Goal: Information Seeking & Learning: Learn about a topic

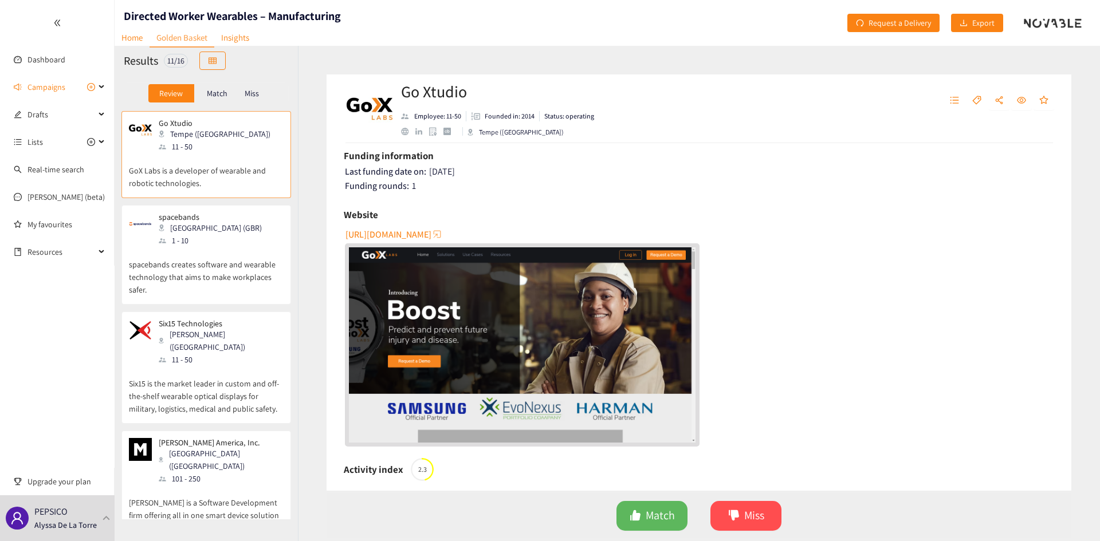
scroll to position [172, 0]
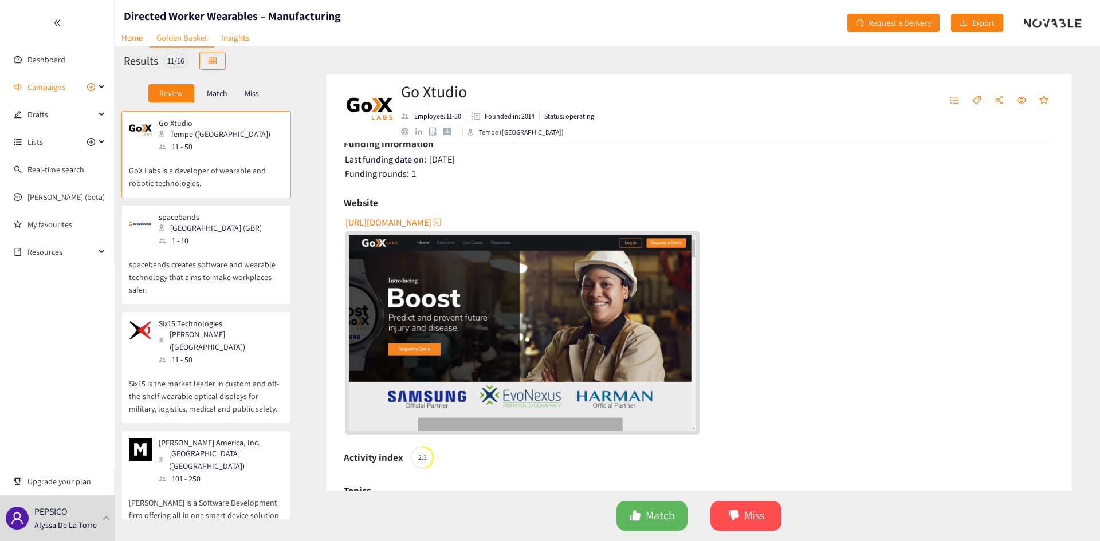
click at [614, 357] on img "website" at bounding box center [522, 332] width 346 height 195
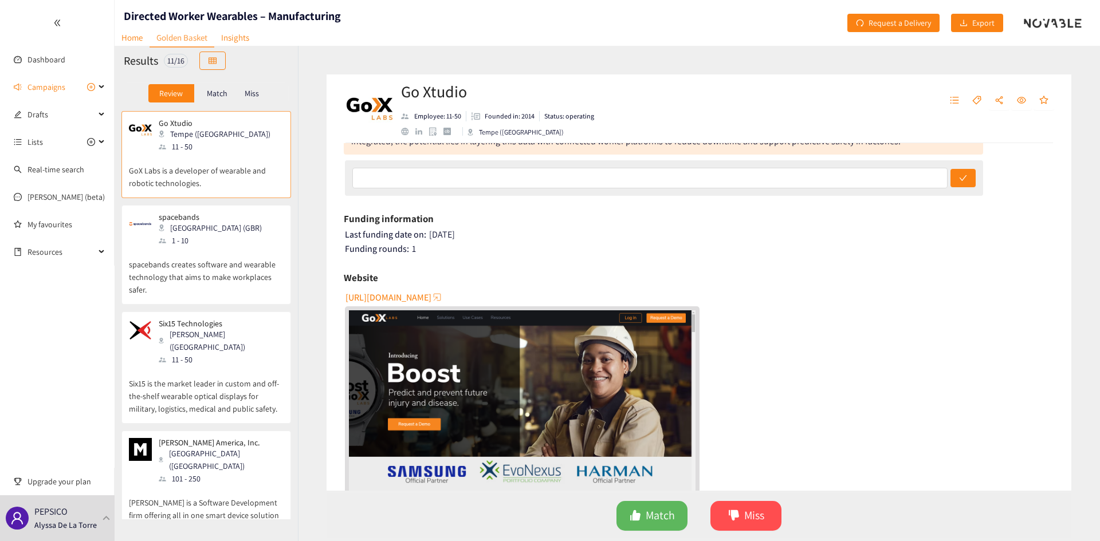
scroll to position [0, 0]
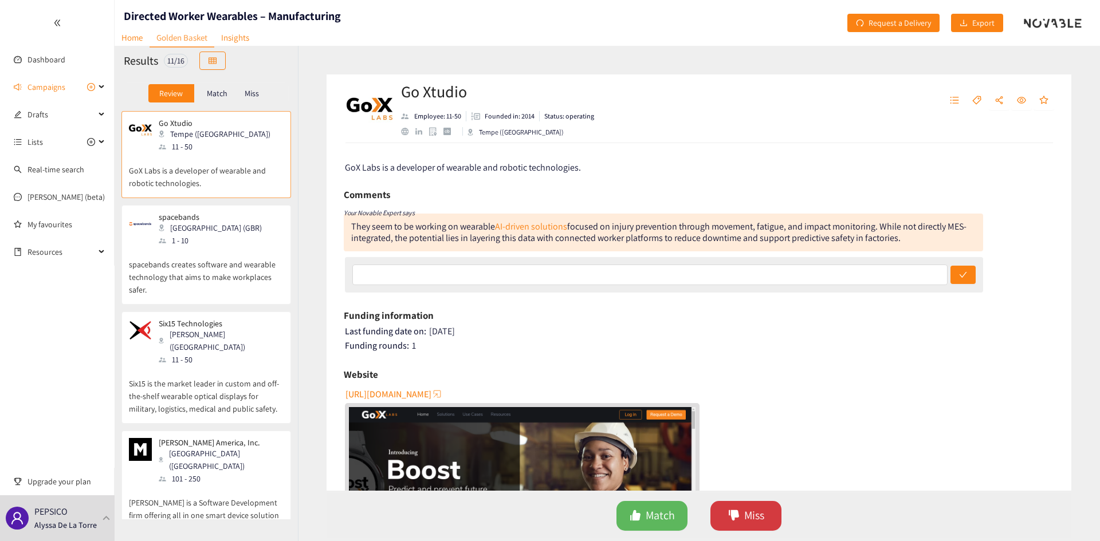
click at [759, 519] on span "Miss" at bounding box center [754, 516] width 20 height 18
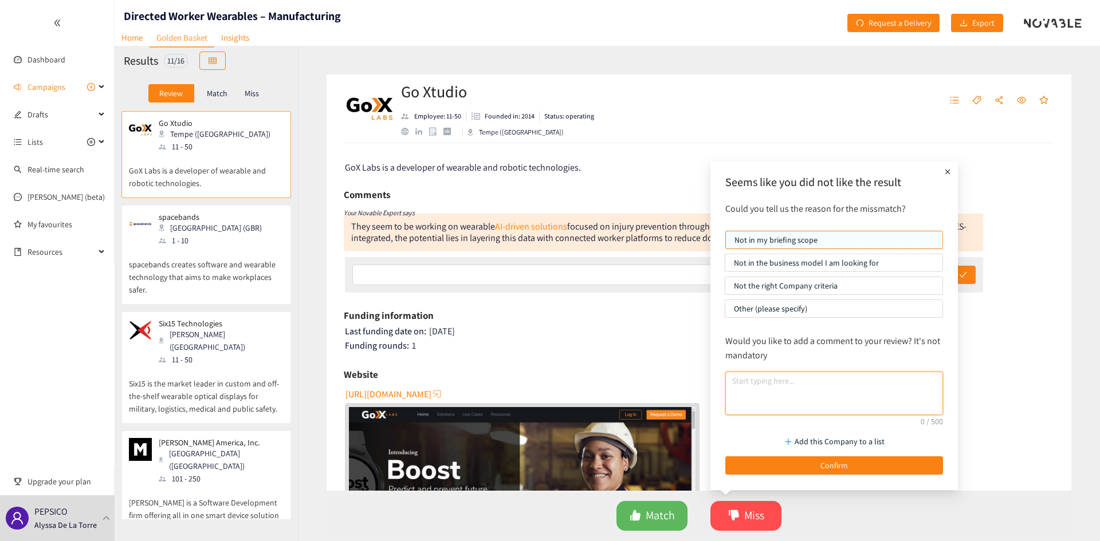
click at [784, 382] on textarea at bounding box center [834, 394] width 218 height 44
type textarea "l"
type textarea "N"
type textarea "No MES integration"
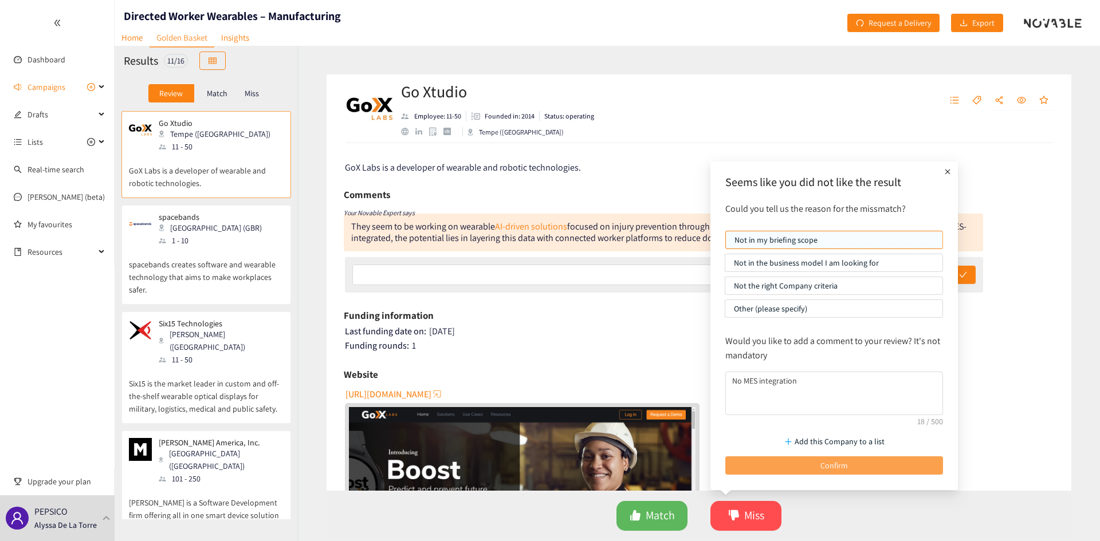
click at [868, 460] on button "Confirm" at bounding box center [834, 465] width 218 height 18
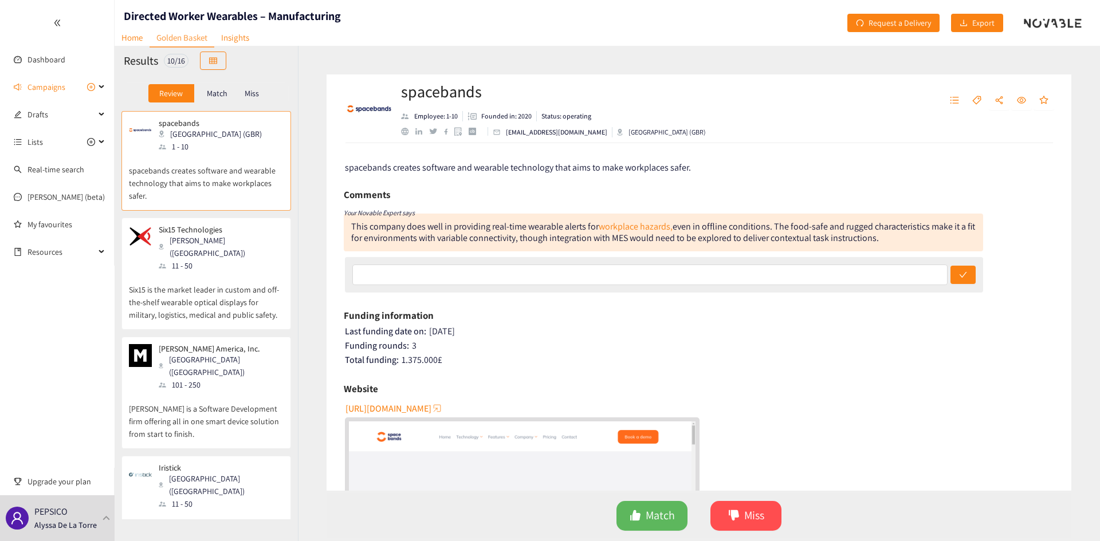
click at [420, 410] on span "[URL][DOMAIN_NAME]" at bounding box center [388, 408] width 86 height 14
click at [758, 514] on span "Miss" at bounding box center [754, 516] width 20 height 18
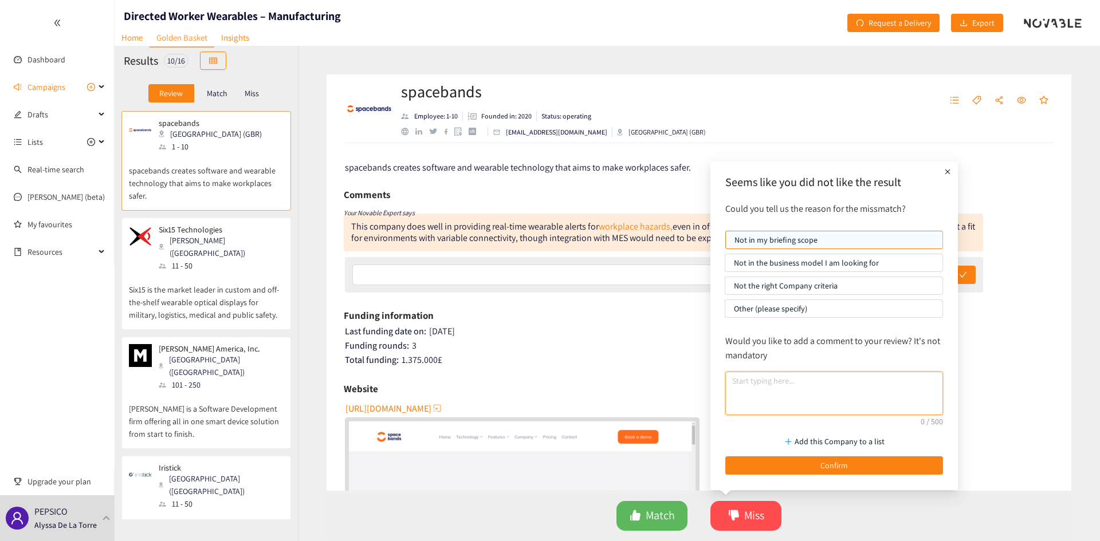
click at [821, 399] on textarea at bounding box center [834, 394] width 218 height 44
type textarea "N"
type textarea "K"
type textarea "L"
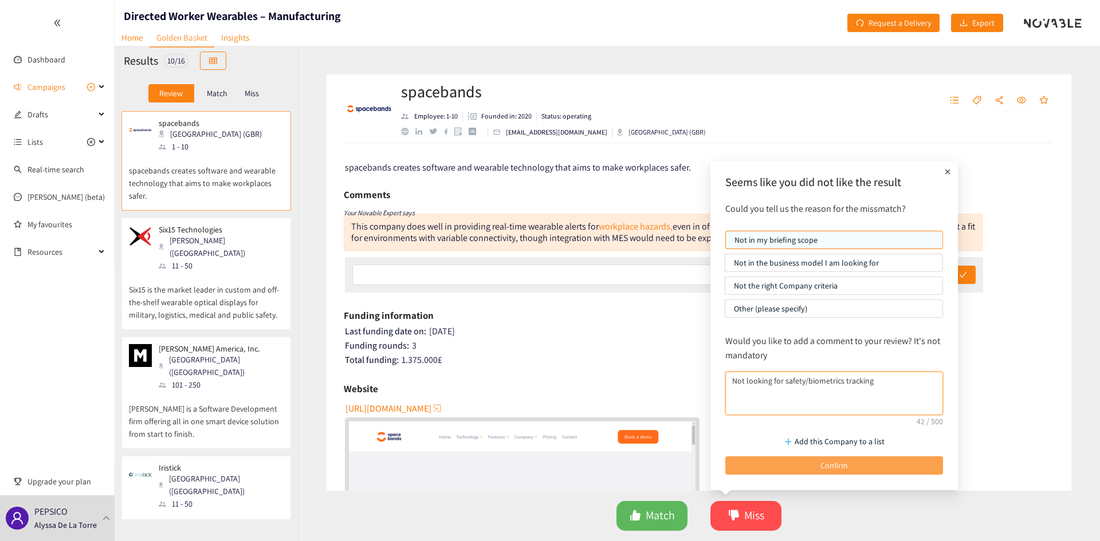
type textarea "Not looking for safety/biometrics tracking"
click at [843, 467] on span "Confirm" at bounding box center [833, 465] width 27 height 13
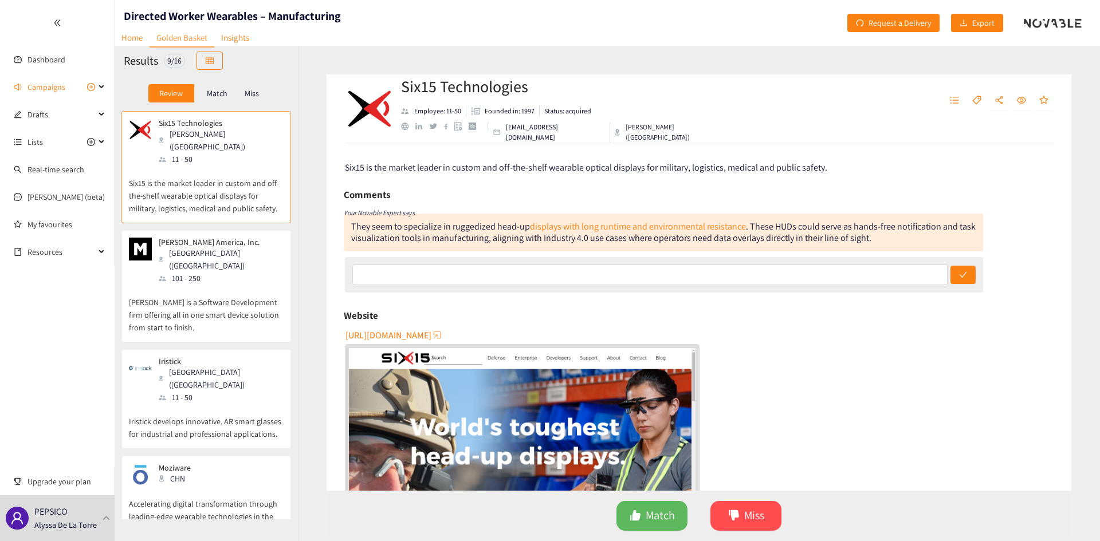
click at [411, 333] on span "[URL][DOMAIN_NAME]" at bounding box center [388, 335] width 86 height 14
click at [214, 272] on div "101 - 250" at bounding box center [221, 278] width 124 height 13
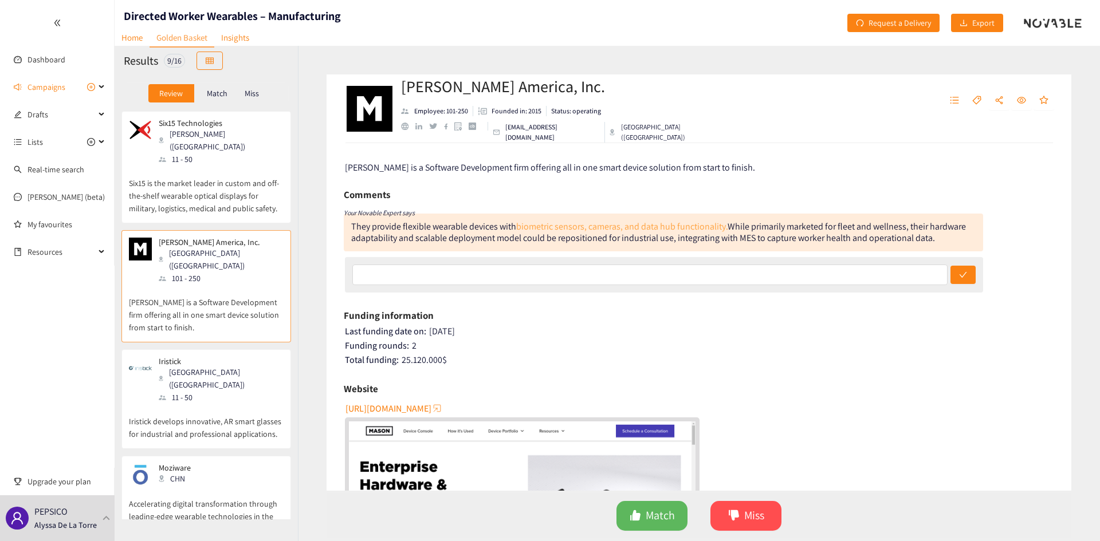
click at [640, 227] on link "biometric sensors, cameras, and data hub functionality." at bounding box center [621, 226] width 211 height 12
click at [663, 321] on div "Funding information" at bounding box center [699, 315] width 710 height 17
click at [200, 391] on div "11 - 50" at bounding box center [221, 397] width 124 height 13
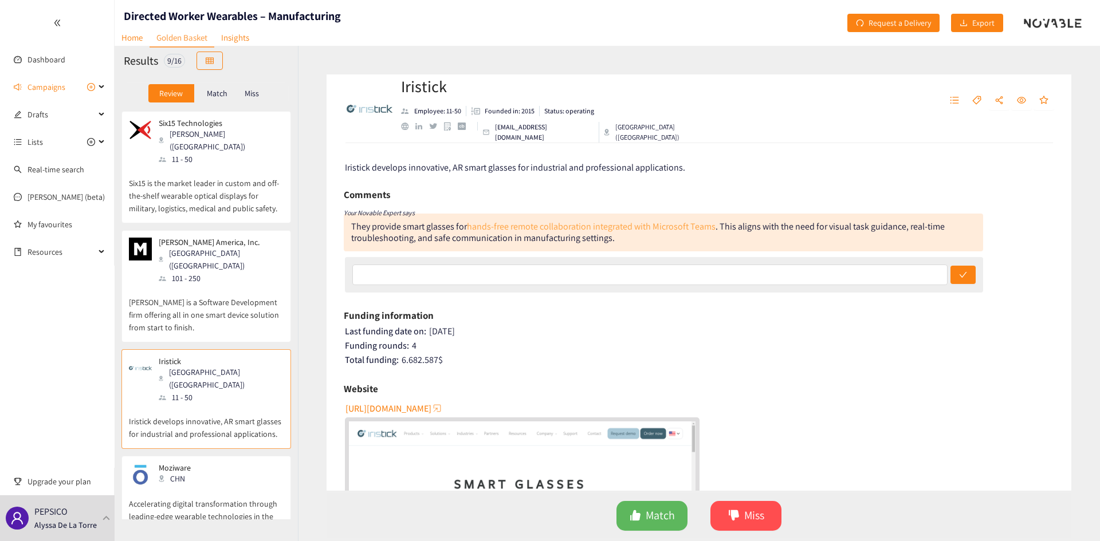
click at [564, 229] on link "hands-free remote collaboration integrated with Microsoft Teams" at bounding box center [591, 226] width 249 height 12
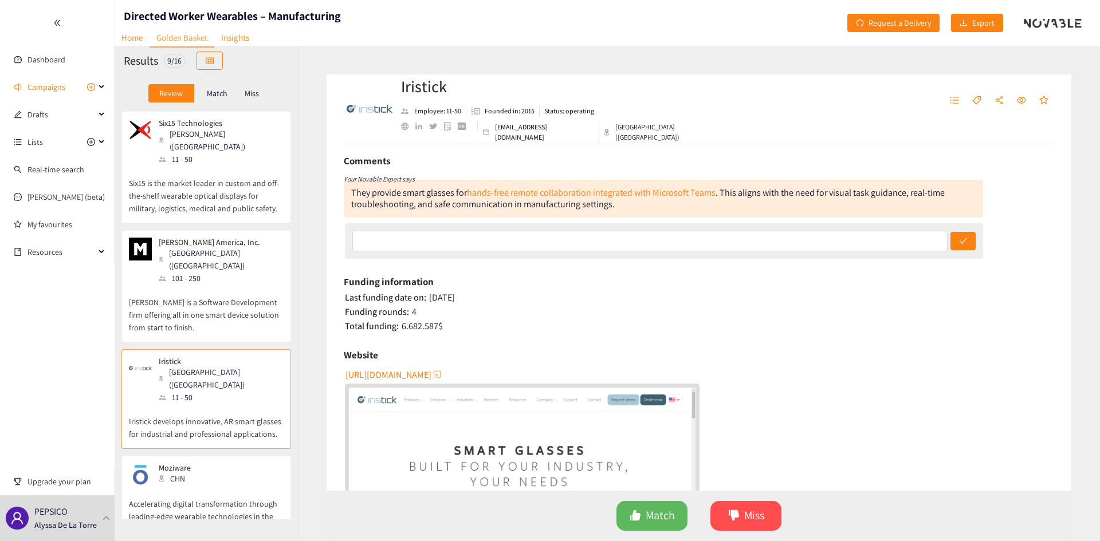
scroll to position [31, 0]
click at [782, 515] on div "Match Miss" at bounding box center [698, 516] width 744 height 45
click at [747, 517] on span "Miss" at bounding box center [754, 516] width 20 height 18
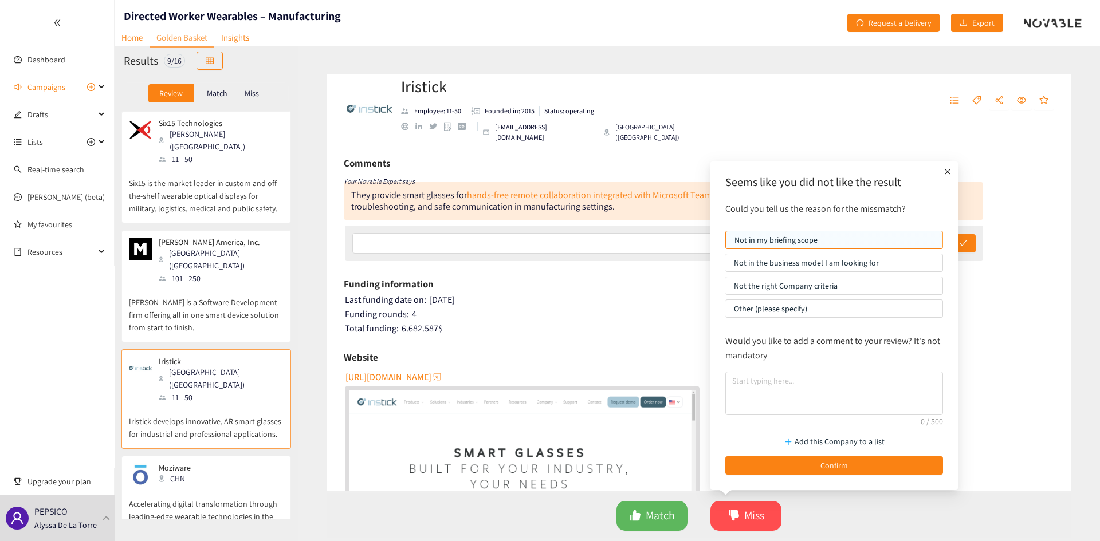
click at [834, 289] on p "Not the right Company criteria" at bounding box center [834, 285] width 200 height 17
click at [725, 289] on input "Not the right Company criteria" at bounding box center [725, 289] width 0 height 0
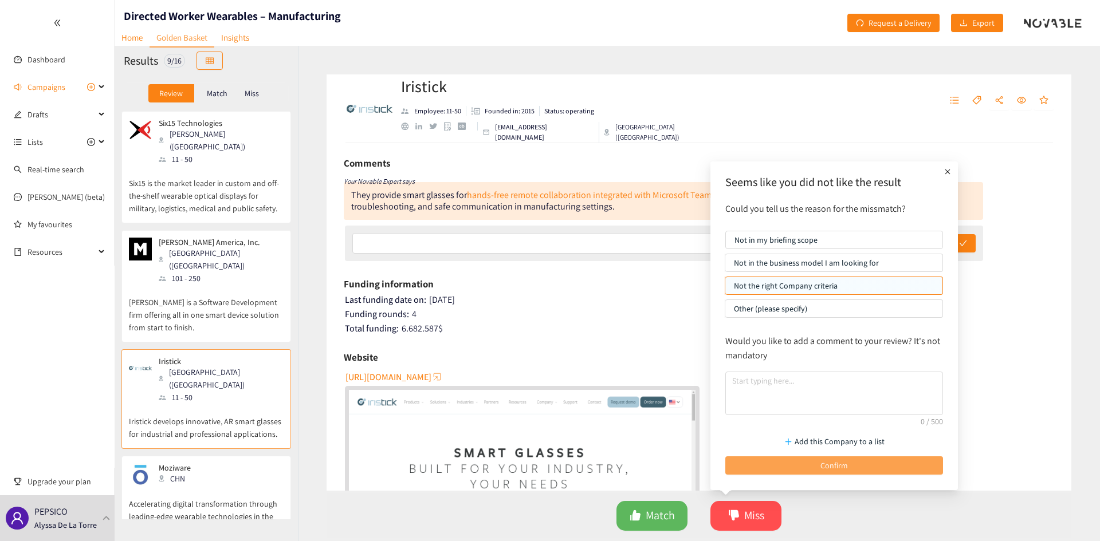
click at [825, 467] on span "Confirm" at bounding box center [833, 465] width 27 height 13
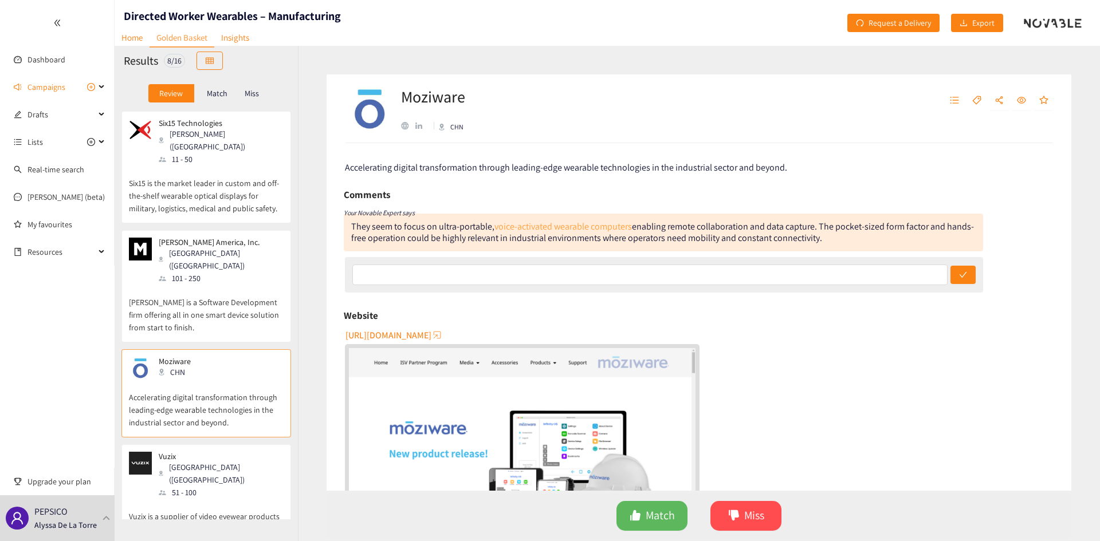
click at [549, 224] on link "voice-activated wearable computers" at bounding box center [562, 226] width 137 height 12
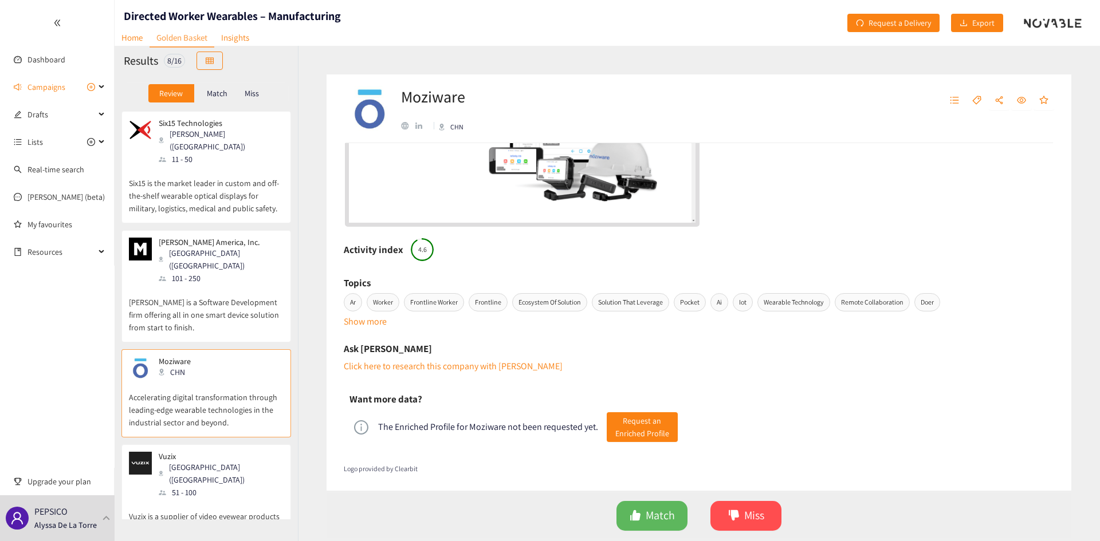
scroll to position [0, 0]
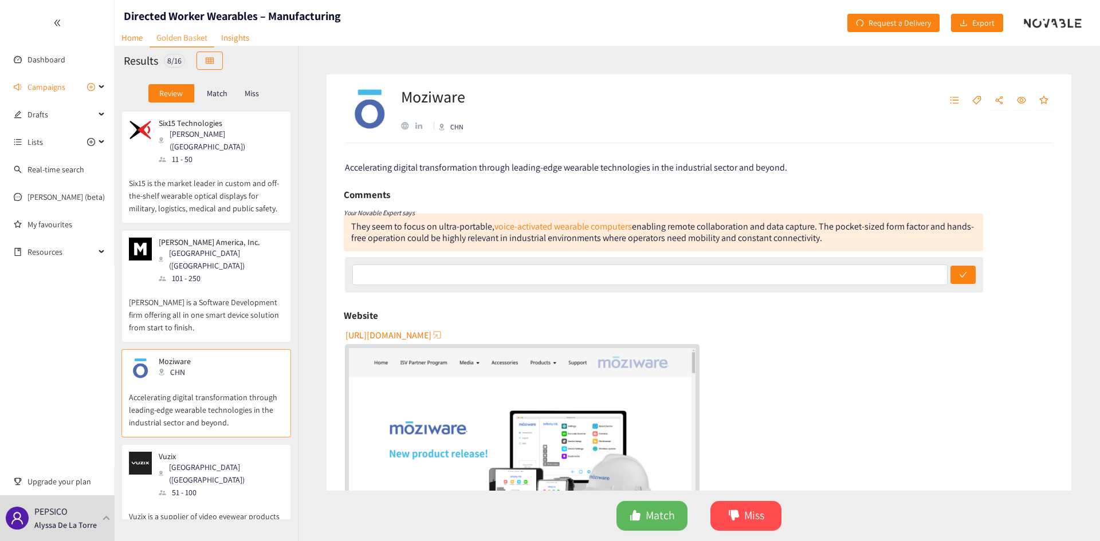
click at [186, 499] on p "Vuzix is a supplier of video eyewear products in the consumer, commercial, and …" at bounding box center [206, 523] width 155 height 49
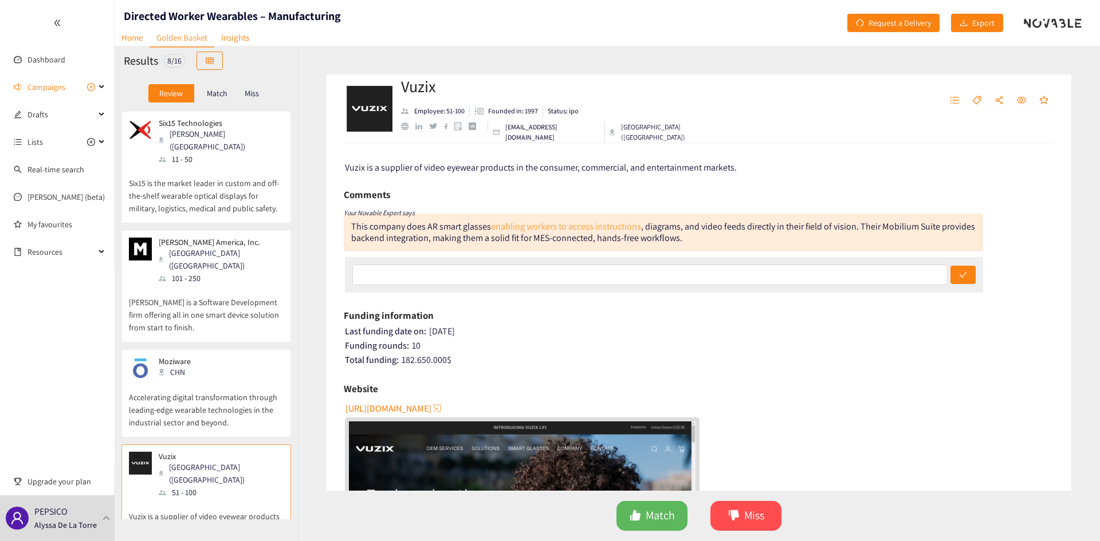
click at [558, 222] on link "enabling workers to access instructions" at bounding box center [566, 226] width 150 height 12
click at [610, 228] on link "enabling workers to access instructions" at bounding box center [566, 226] width 150 height 12
click at [645, 519] on button "Match" at bounding box center [651, 516] width 71 height 30
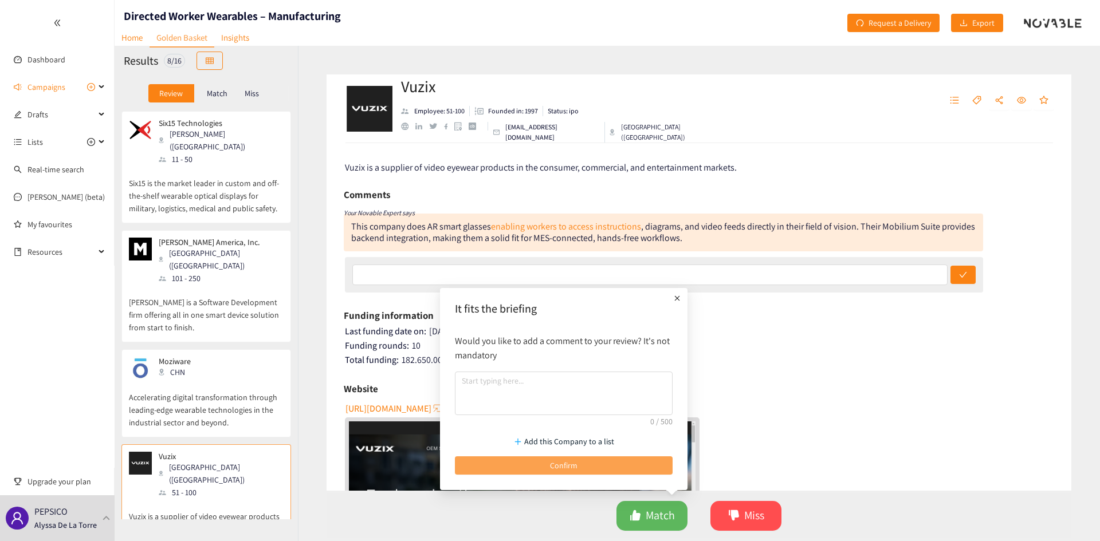
click at [582, 469] on button "Confirm" at bounding box center [564, 465] width 218 height 18
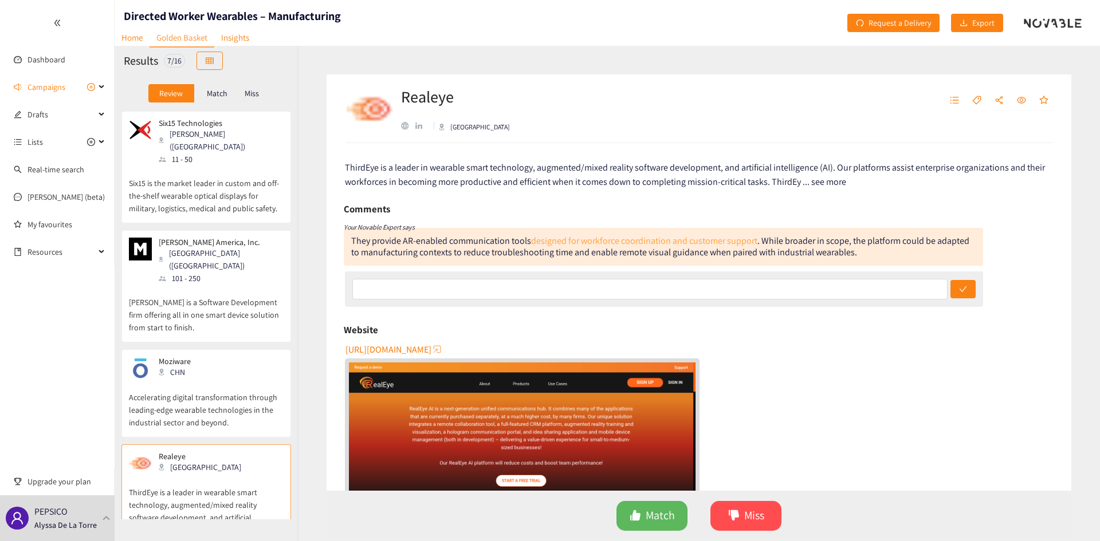
click at [576, 245] on link "designed for workforce coordination and customer support" at bounding box center [644, 241] width 226 height 12
click at [826, 183] on span "ThirdEye is a leader in wearable smart technology, augmented/mixed reality soft…" at bounding box center [695, 174] width 700 height 26
click at [838, 183] on span "ThirdEye is a leader in wearable smart technology, augmented/mixed reality soft…" at bounding box center [695, 174] width 700 height 26
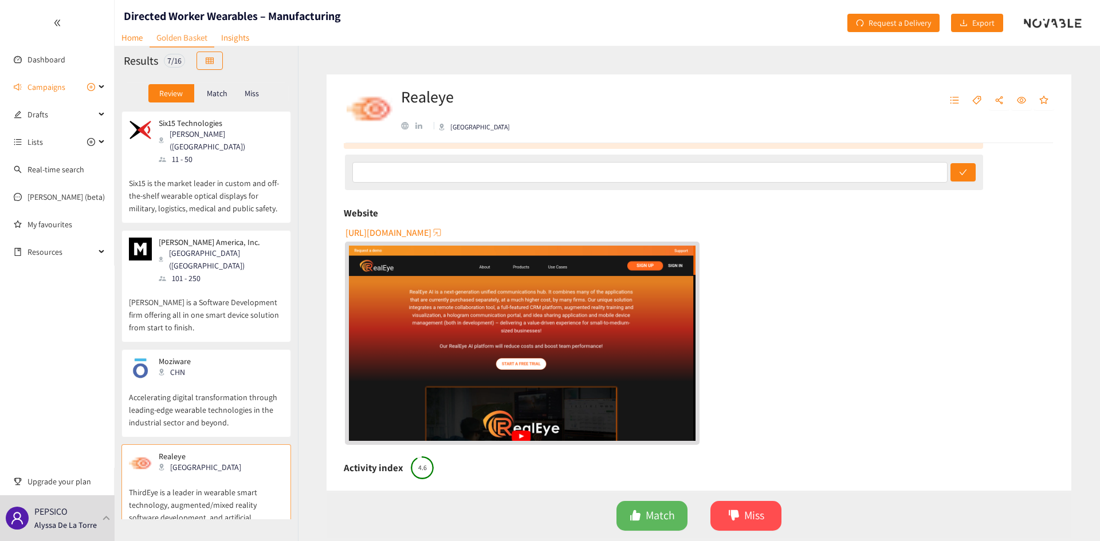
scroll to position [321, 0]
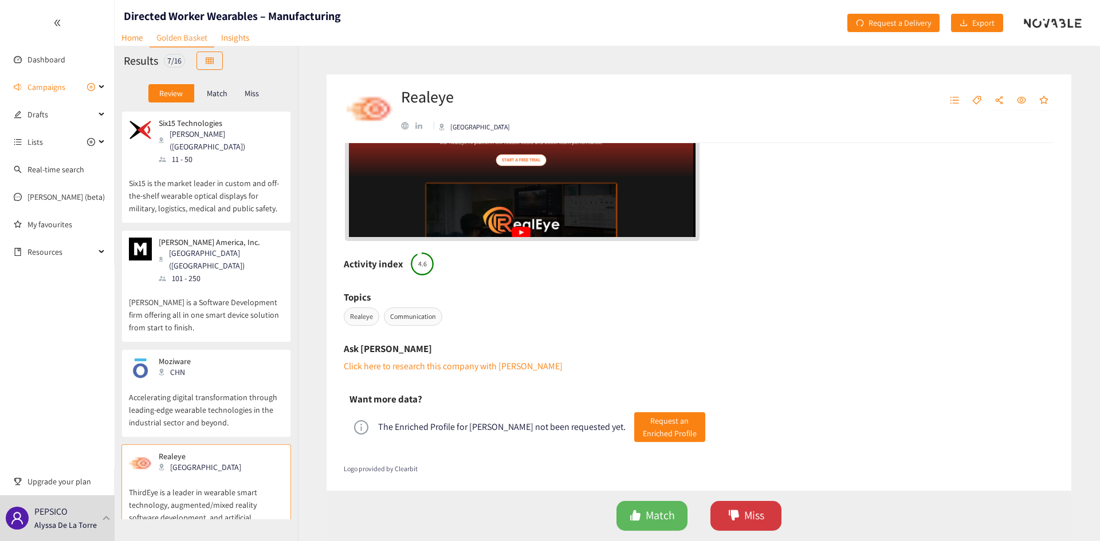
click at [769, 512] on button "Miss" at bounding box center [745, 516] width 71 height 30
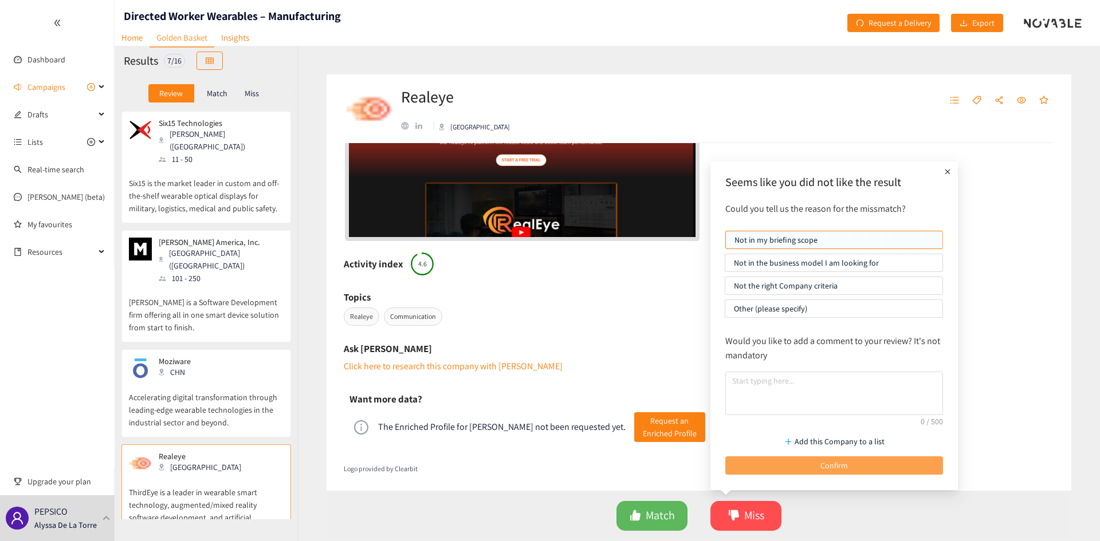
click at [841, 465] on span "Confirm" at bounding box center [833, 465] width 27 height 13
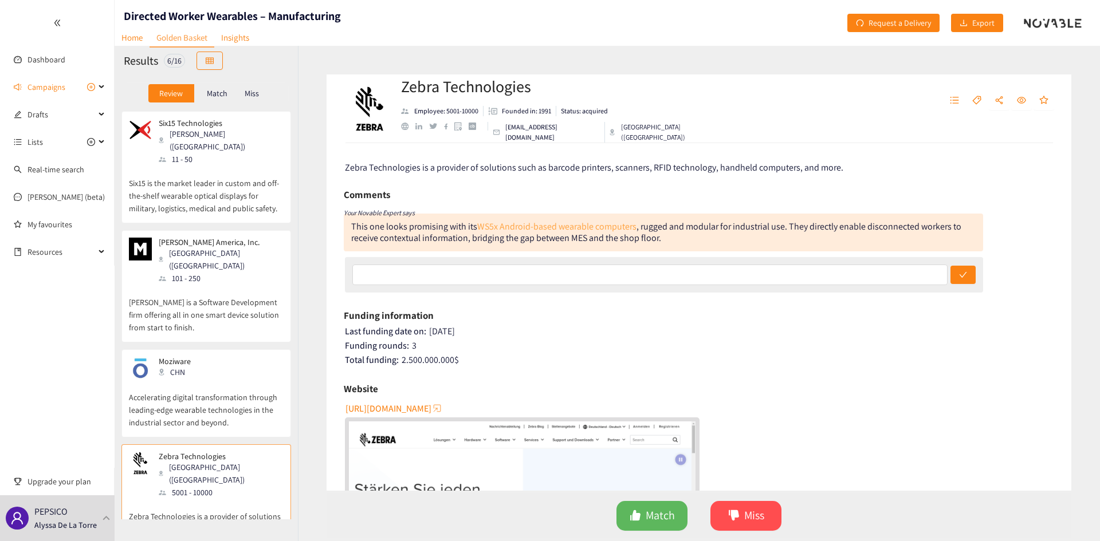
click at [582, 228] on link "WS5x Android-based wearable computers" at bounding box center [556, 226] width 159 height 12
click at [659, 517] on span "Match" at bounding box center [659, 516] width 29 height 18
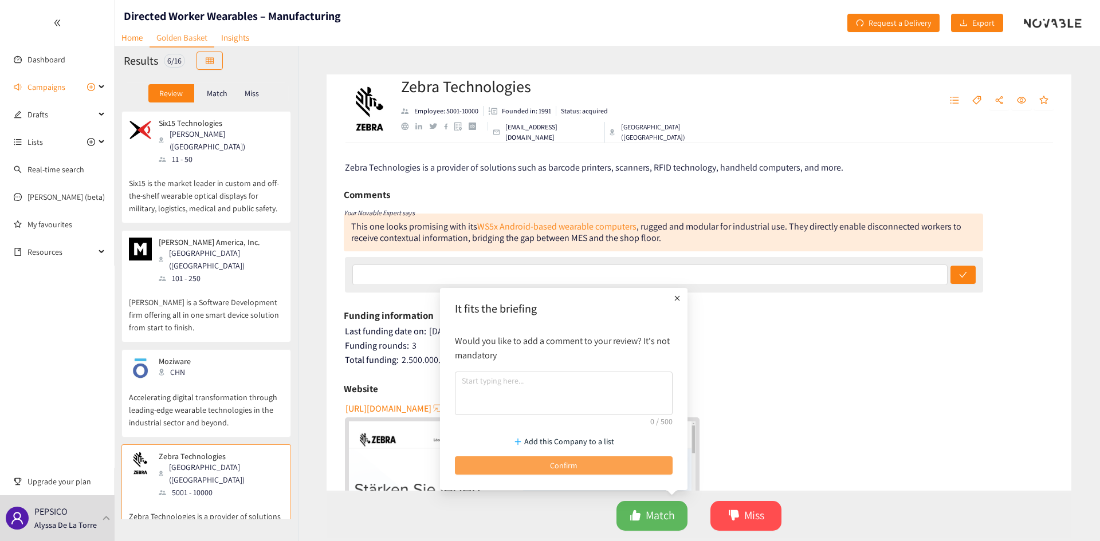
click at [600, 466] on button "Confirm" at bounding box center [564, 465] width 218 height 18
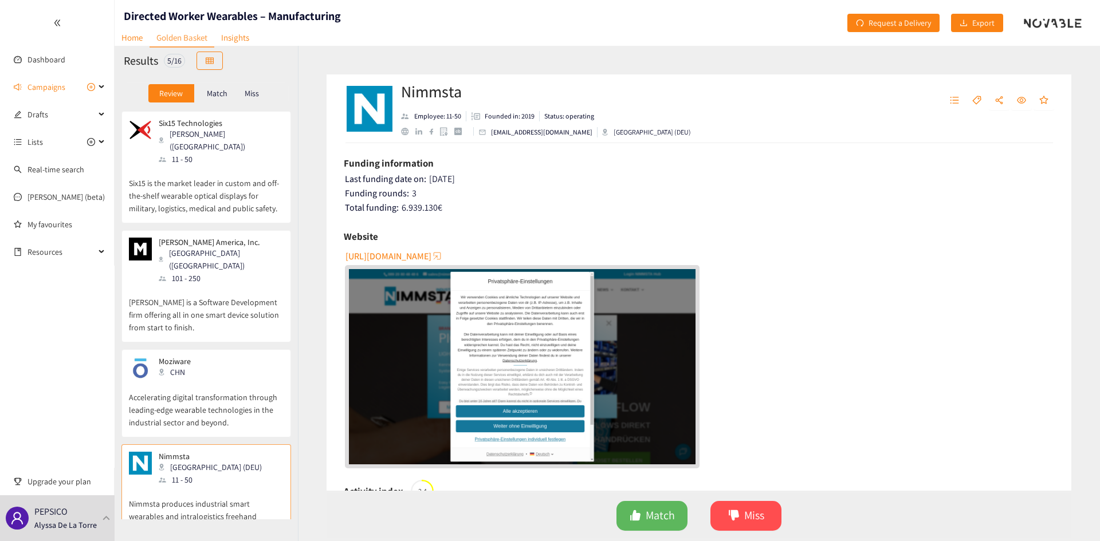
scroll to position [0, 0]
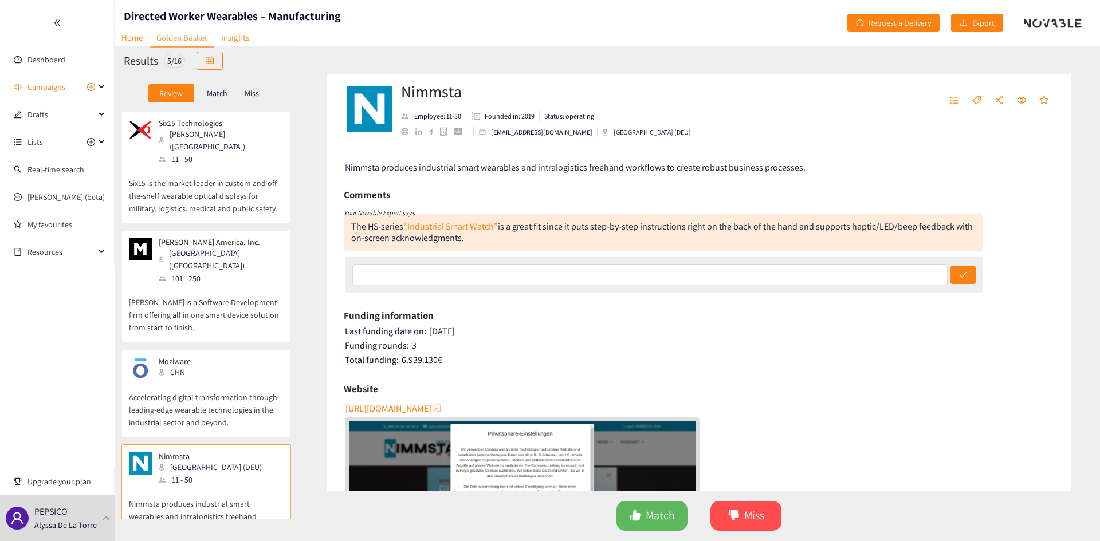
click at [419, 412] on span "[URL][DOMAIN_NAME]" at bounding box center [388, 408] width 86 height 14
click at [755, 517] on span "Miss" at bounding box center [754, 516] width 20 height 18
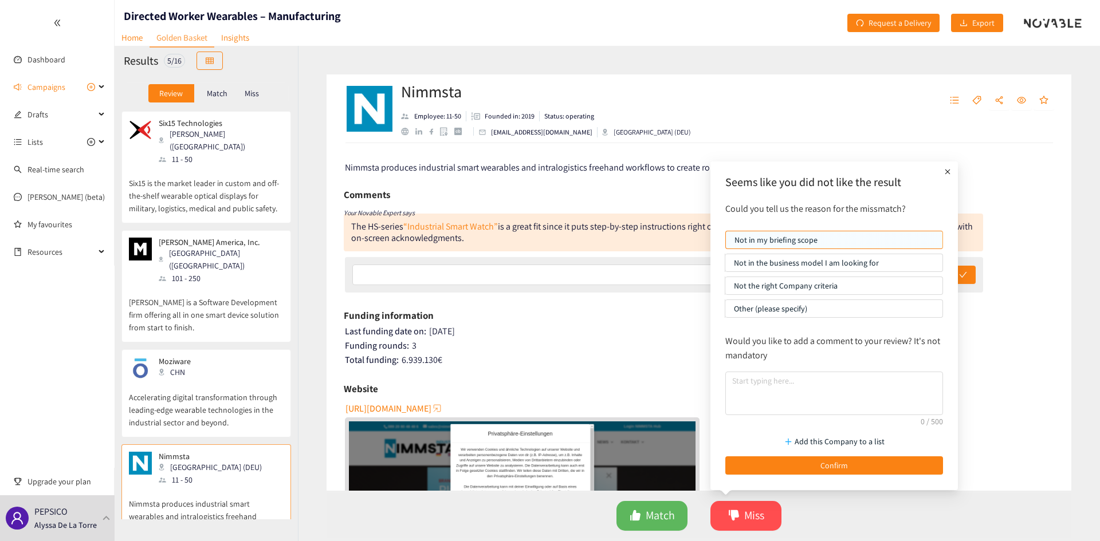
drag, startPoint x: 834, startPoint y: 305, endPoint x: 841, endPoint y: 335, distance: 31.1
click at [834, 304] on p "Other (please specify)" at bounding box center [834, 308] width 200 height 17
click at [725, 312] on input "Other (please specify)" at bounding box center [725, 312] width 0 height 0
click at [830, 397] on textarea at bounding box center [834, 394] width 218 height 44
type textarea "S"
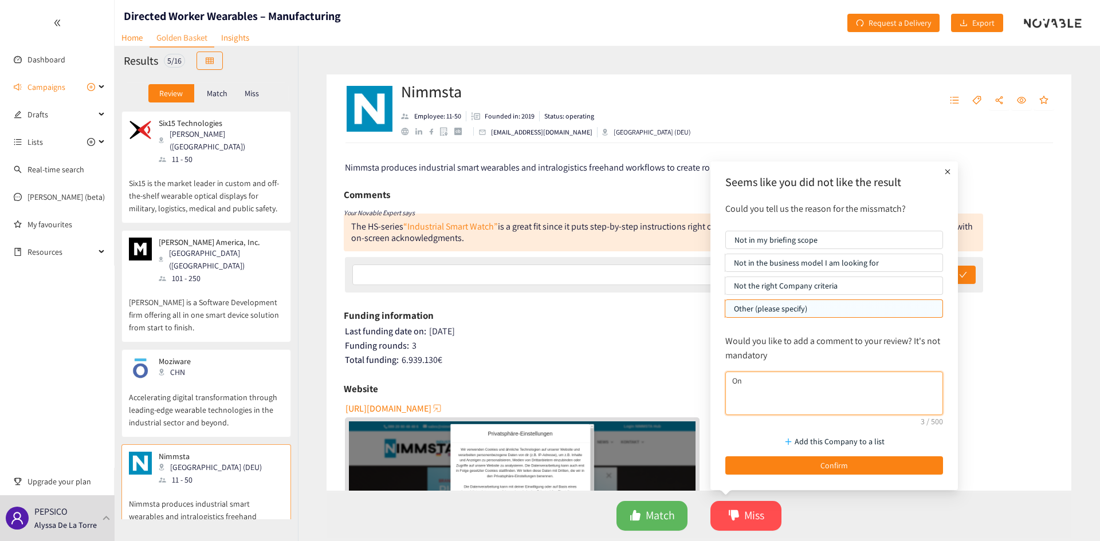
type textarea "O"
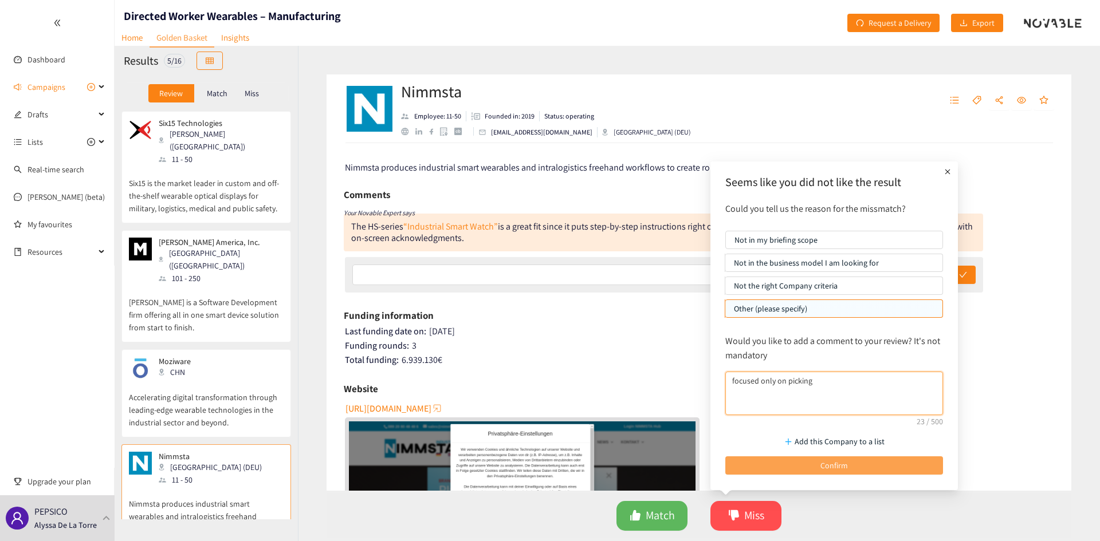
type textarea "focused only on picking"
click at [819, 464] on button "Confirm" at bounding box center [834, 465] width 218 height 18
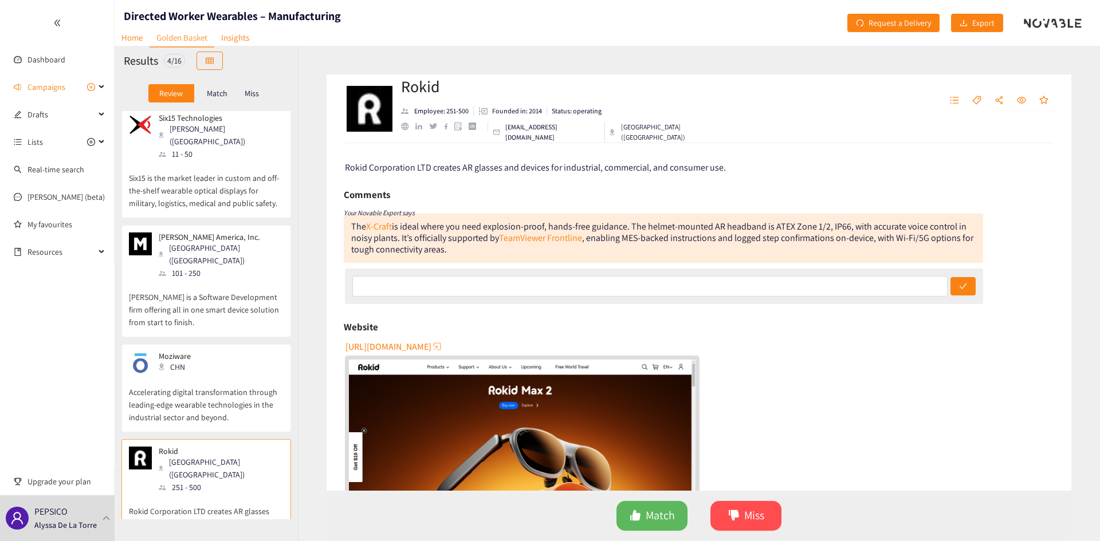
scroll to position [6, 0]
click at [532, 238] on link "TeamViewer Frontline" at bounding box center [540, 238] width 83 height 12
click at [383, 227] on link "X-Craft" at bounding box center [379, 226] width 26 height 12
click at [534, 237] on link "TeamViewer Frontline" at bounding box center [540, 238] width 83 height 12
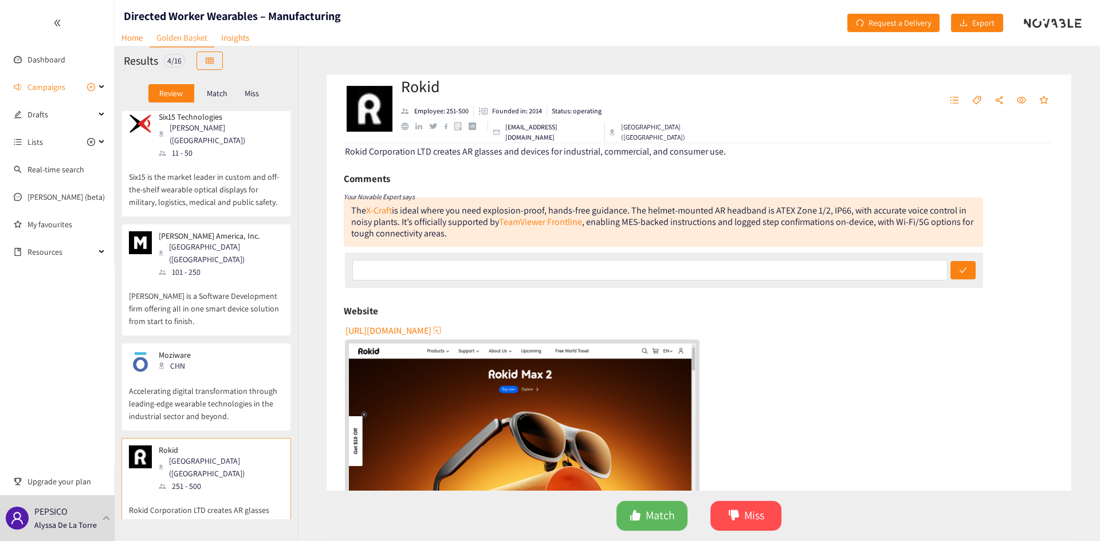
scroll to position [0, 0]
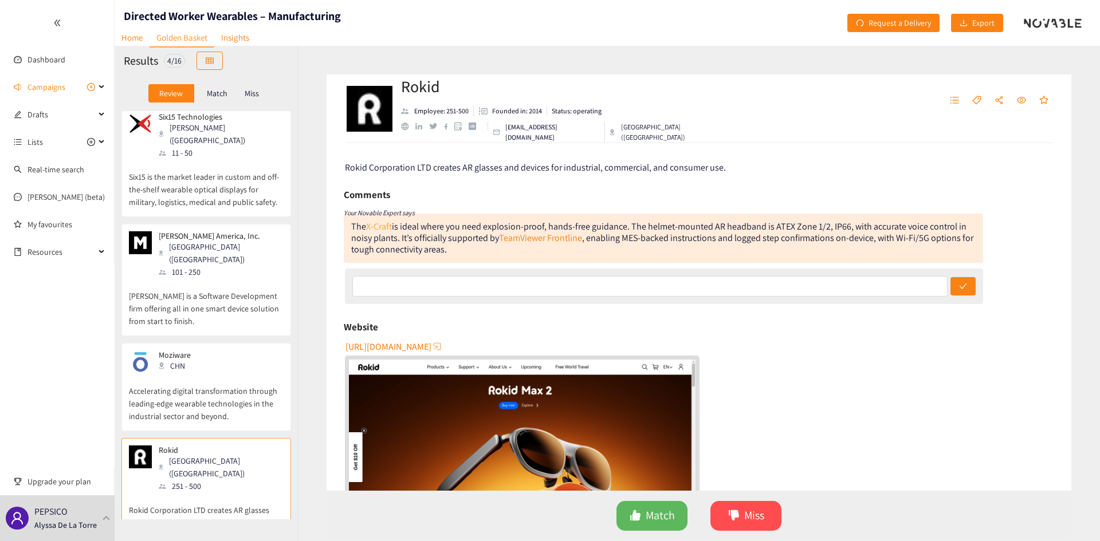
click at [381, 227] on link "X-Craft" at bounding box center [379, 226] width 26 height 12
click at [644, 511] on button "Match" at bounding box center [651, 516] width 71 height 30
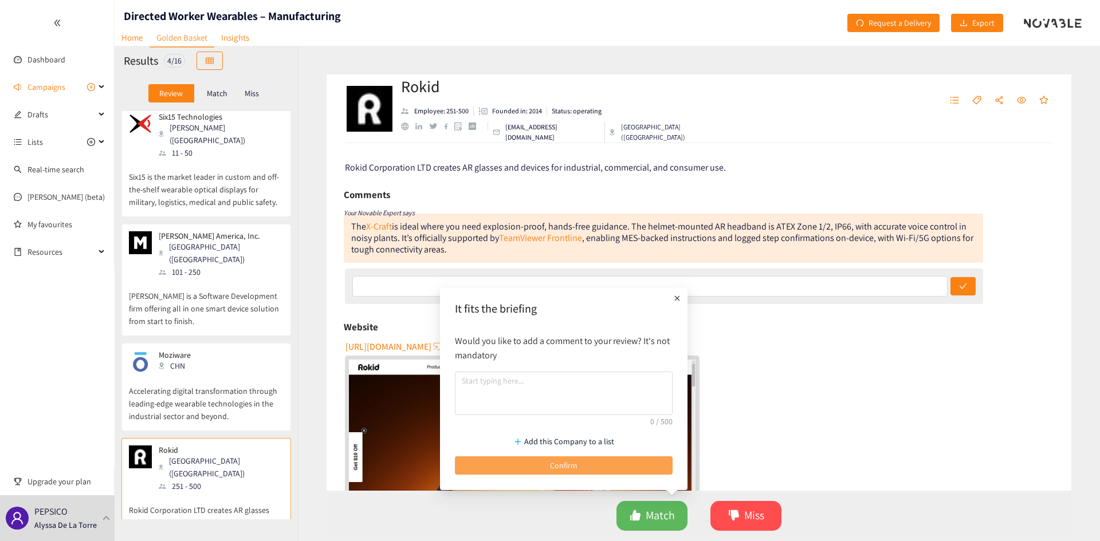
click at [634, 464] on button "Confirm" at bounding box center [564, 465] width 218 height 18
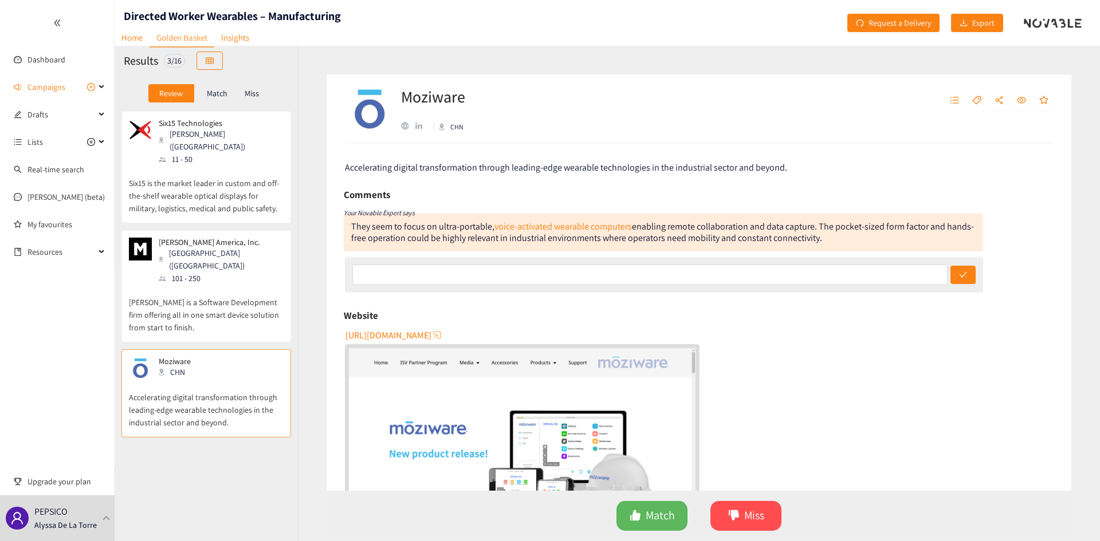
click at [586, 232] on div "They seem to focus on ultra-portable, voice-activated wearable computers enabli…" at bounding box center [663, 233] width 639 height 38
click at [588, 227] on link "voice-activated wearable computers" at bounding box center [562, 226] width 137 height 12
click at [651, 513] on span "Match" at bounding box center [659, 516] width 29 height 18
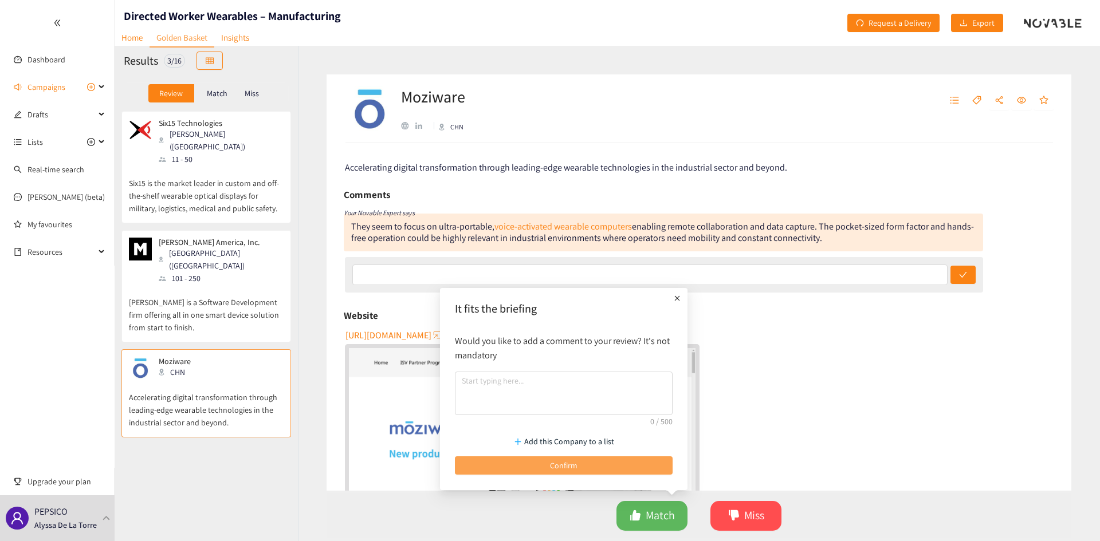
click at [531, 455] on div "Add this Company to a list Confirm" at bounding box center [563, 452] width 229 height 57
click at [533, 459] on button "Confirm" at bounding box center [564, 465] width 218 height 18
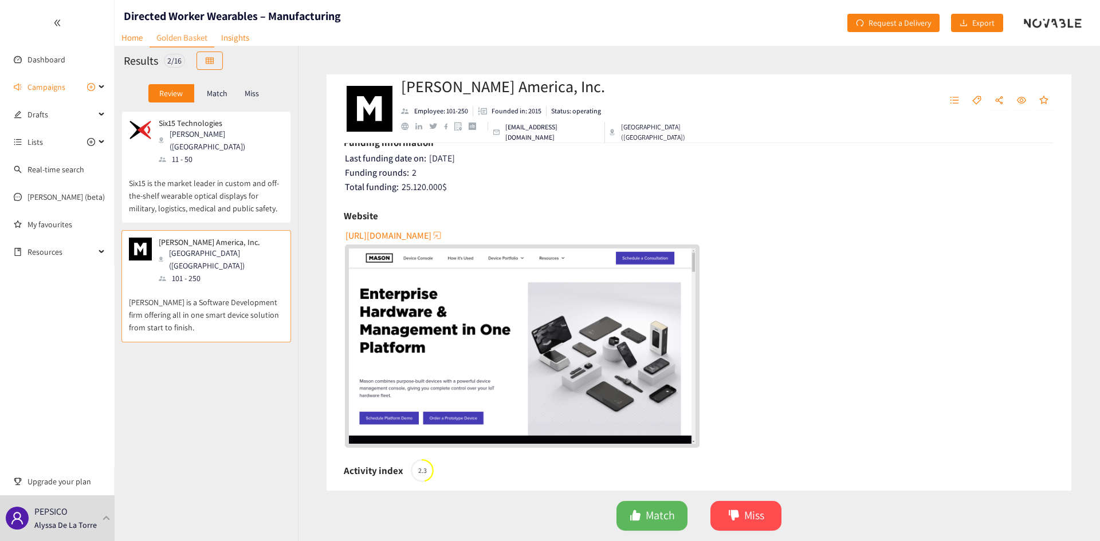
scroll to position [172, 0]
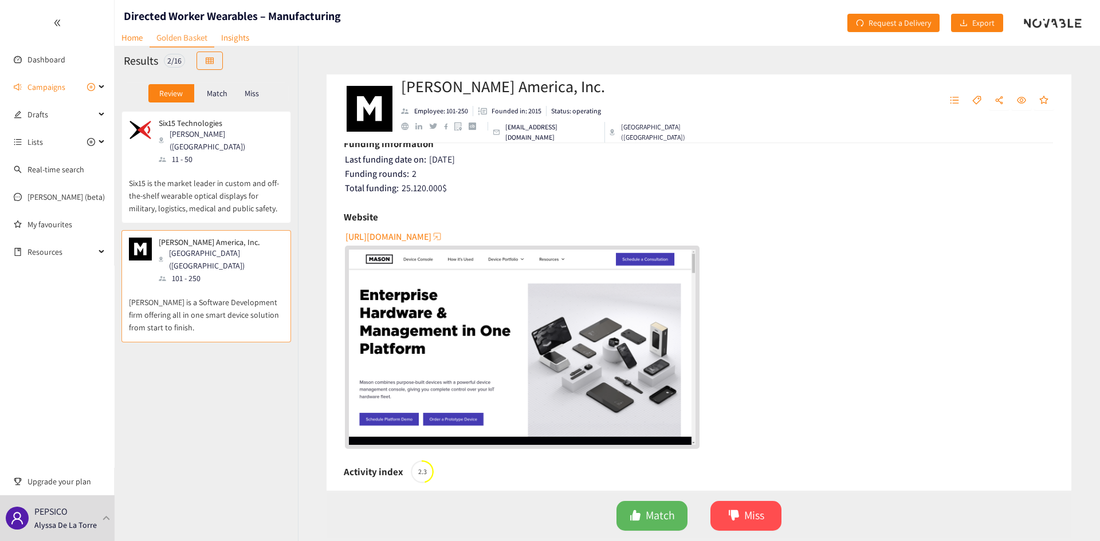
click at [562, 334] on img "website" at bounding box center [522, 347] width 346 height 195
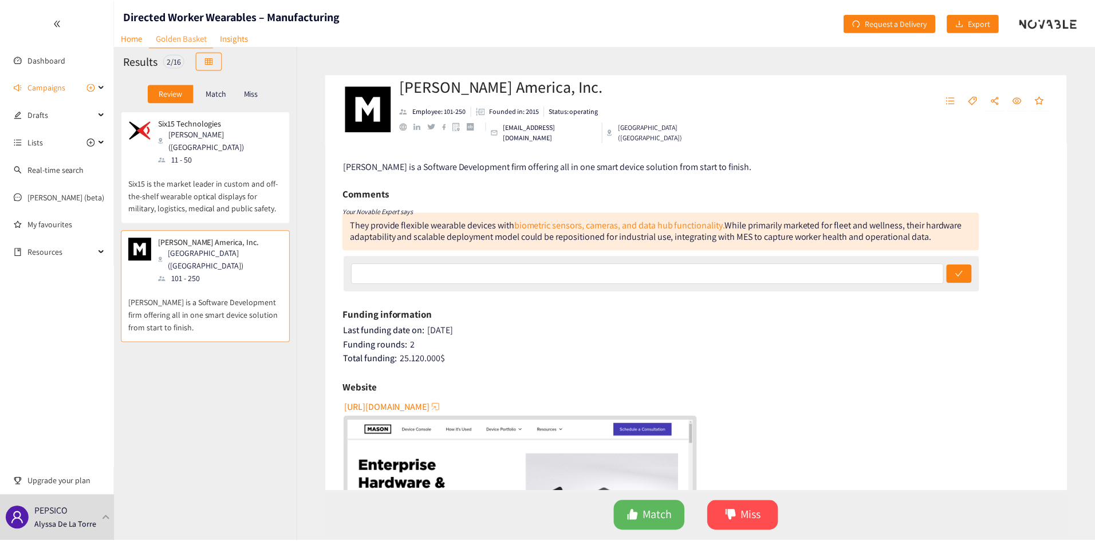
scroll to position [0, 0]
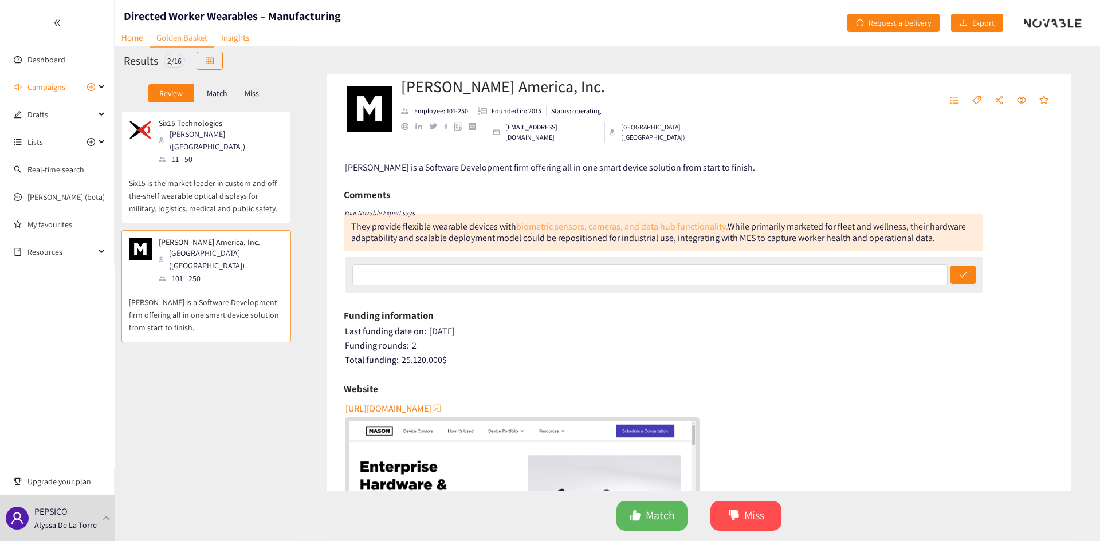
click at [566, 228] on link "biometric sensors, cameras, and data hub functionality." at bounding box center [621, 226] width 211 height 12
click at [749, 522] on span "Miss" at bounding box center [754, 516] width 20 height 18
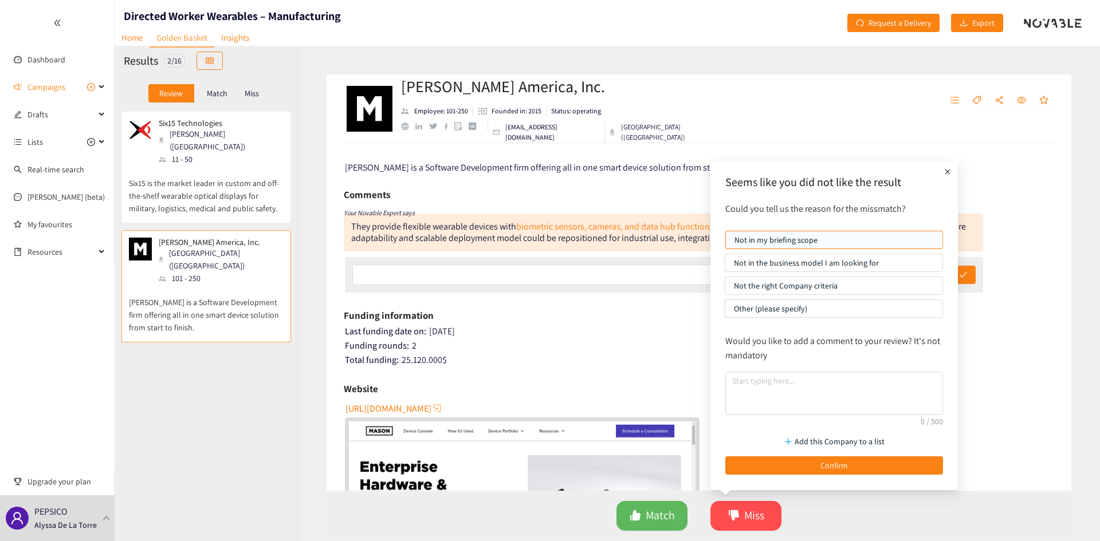
click at [826, 306] on p "Other (please specify)" at bounding box center [834, 308] width 200 height 17
click at [725, 312] on input "Other (please specify)" at bounding box center [725, 312] width 0 height 0
click at [774, 400] on textarea at bounding box center [834, 394] width 218 height 44
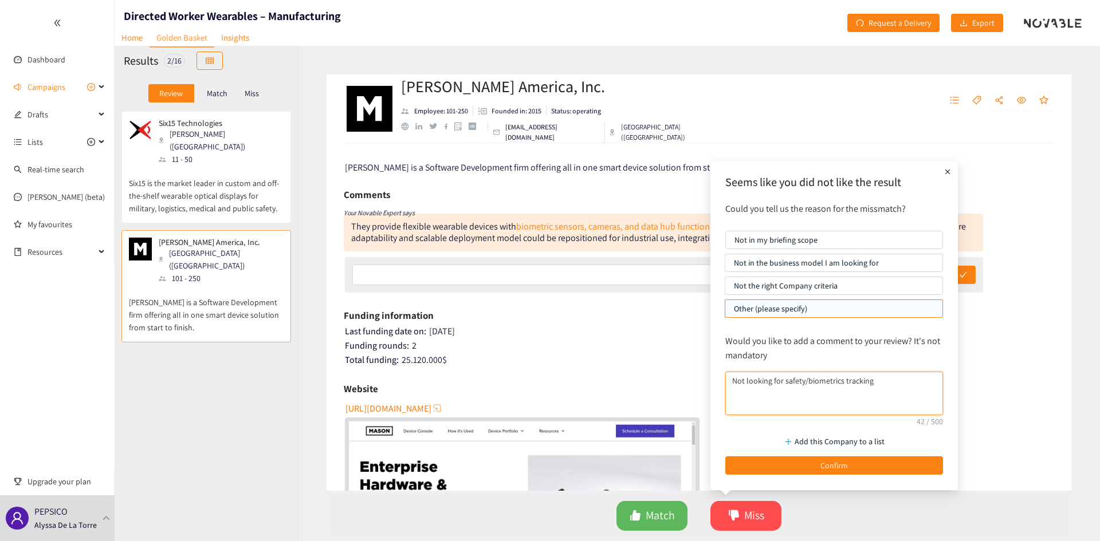
type textarea "Not looking for safety/biometrics tracking"
click at [814, 455] on div "Add this Company to a list Confirm" at bounding box center [833, 452] width 229 height 57
click at [815, 467] on button "Confirm" at bounding box center [834, 465] width 218 height 18
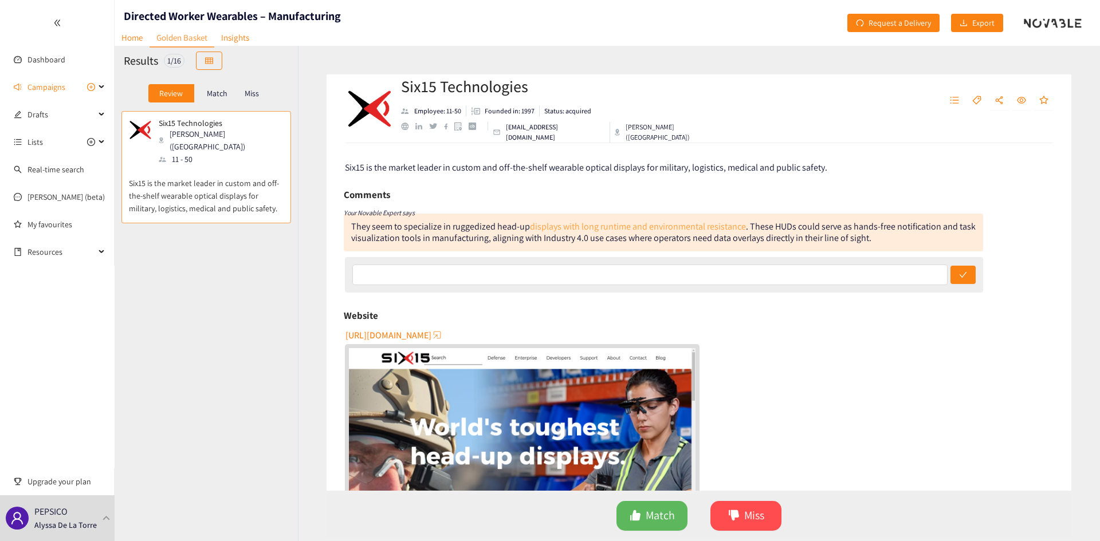
click at [609, 226] on link "displays with long runtime and environmental resistance" at bounding box center [638, 226] width 216 height 12
click at [136, 37] on link "Home" at bounding box center [132, 38] width 35 height 18
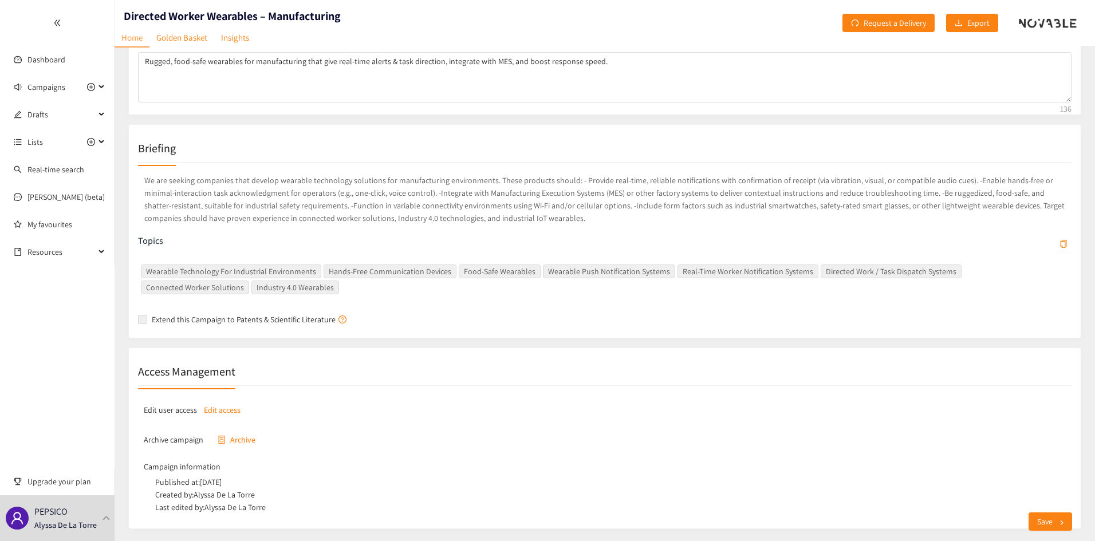
scroll to position [158, 0]
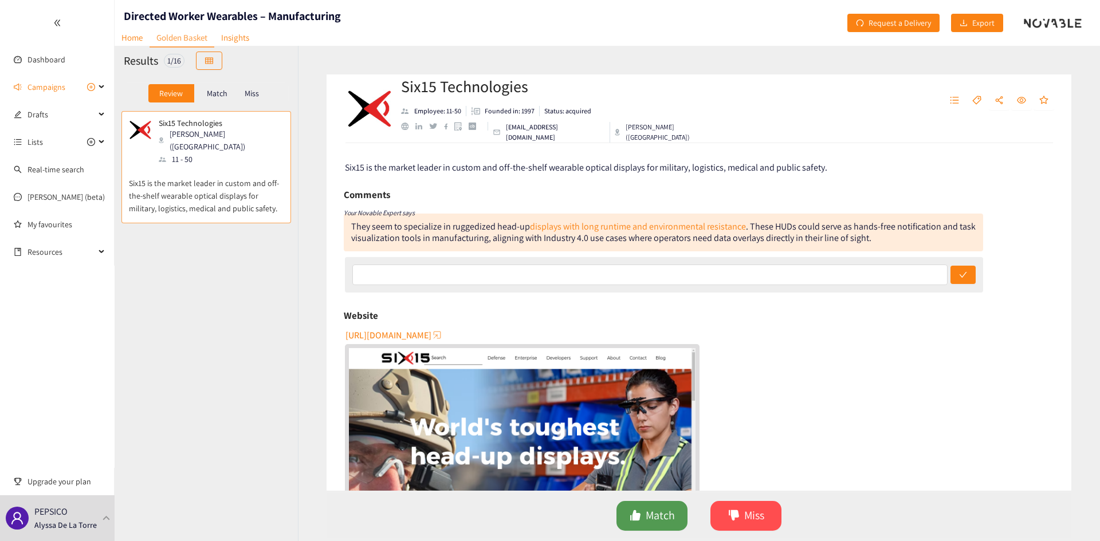
click at [666, 522] on span "Match" at bounding box center [659, 516] width 29 height 18
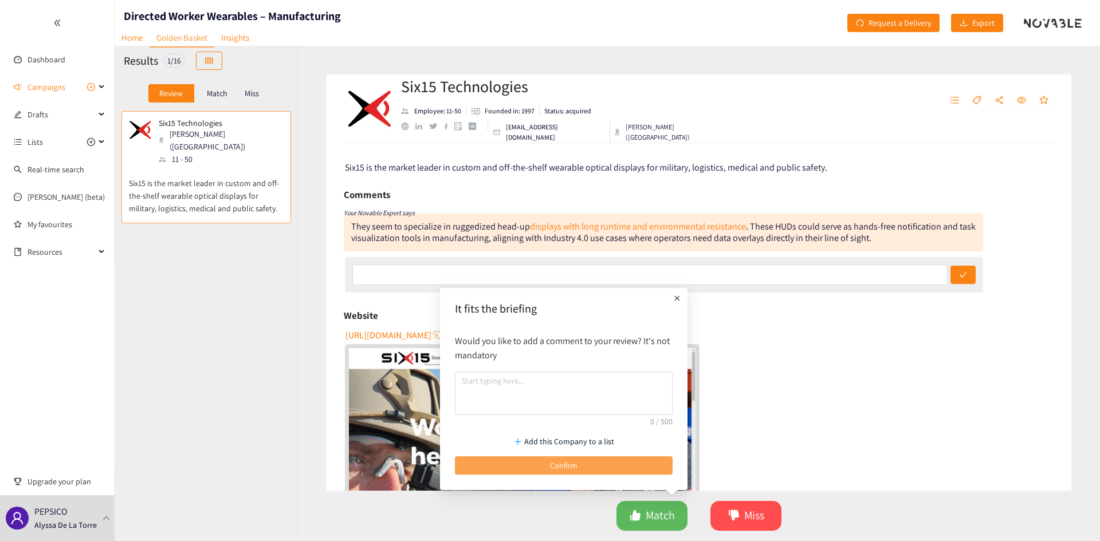
click at [619, 462] on button "Confirm" at bounding box center [564, 465] width 218 height 18
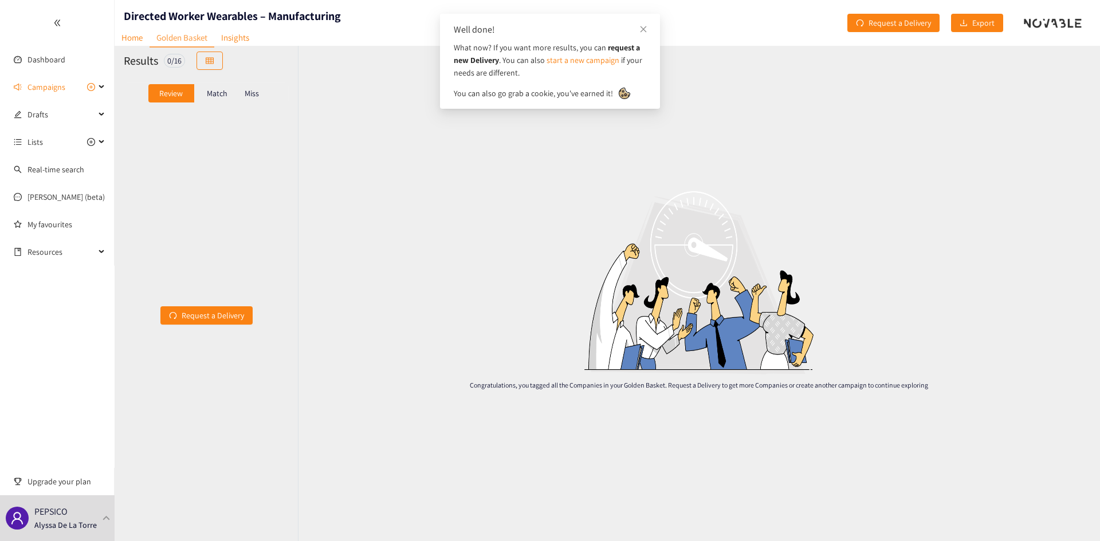
drag, startPoint x: 219, startPoint y: 98, endPoint x: 247, endPoint y: 97, distance: 28.1
click at [219, 97] on p "Match" at bounding box center [217, 93] width 21 height 9
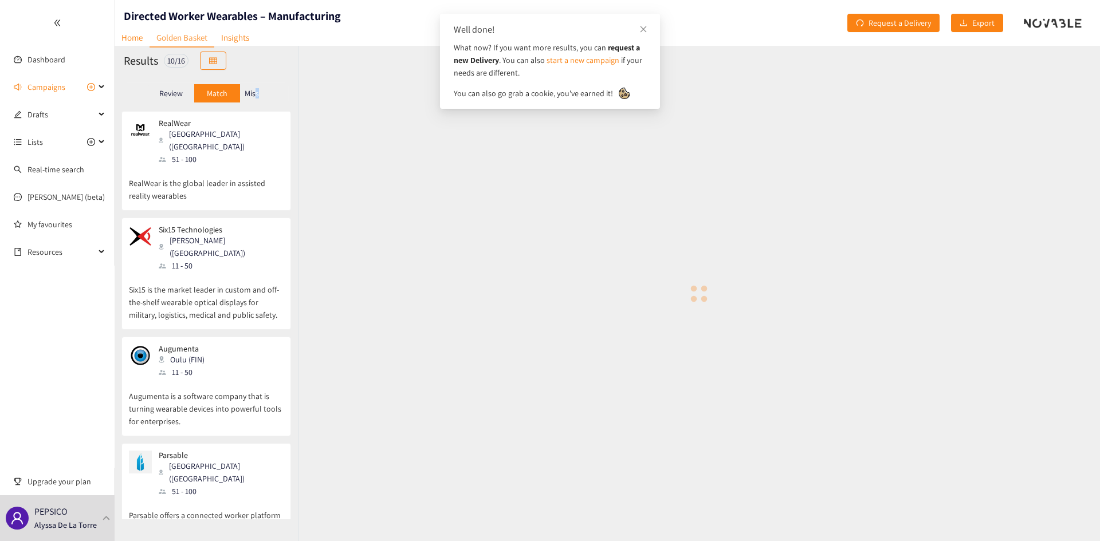
click at [257, 98] on p "Miss" at bounding box center [252, 93] width 14 height 9
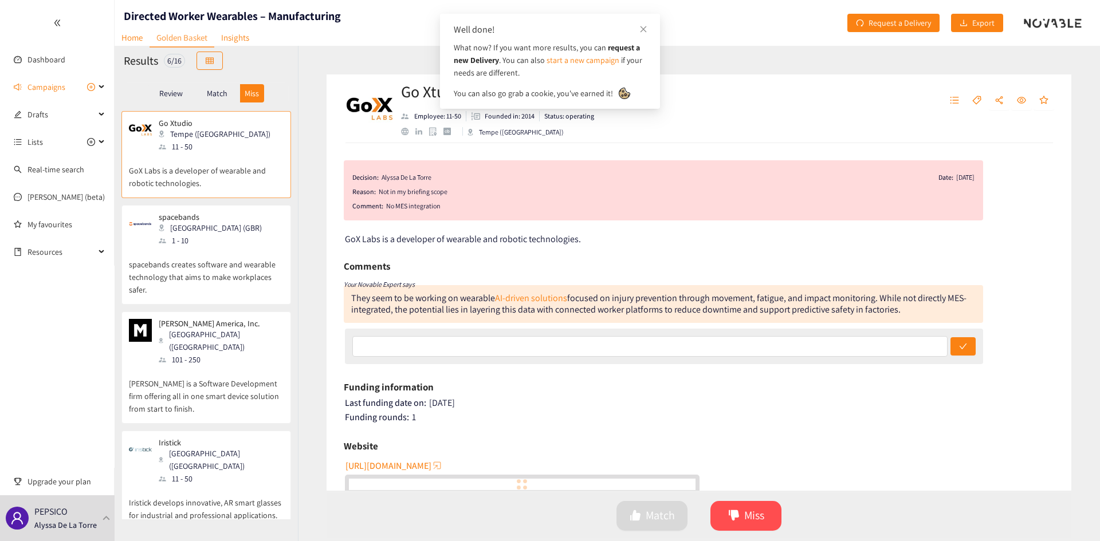
click at [168, 96] on p "Review" at bounding box center [170, 93] width 23 height 9
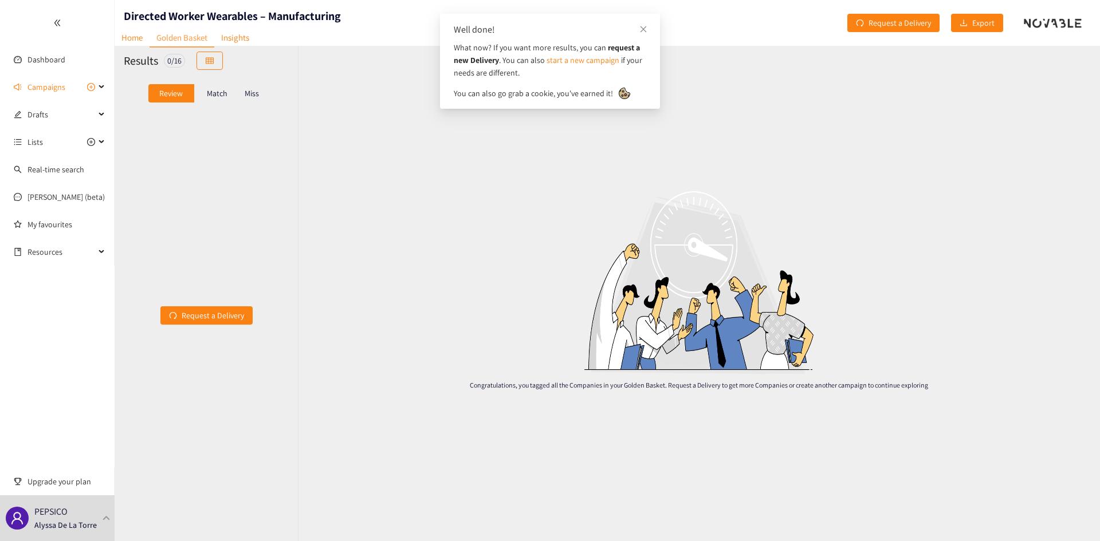
click at [207, 92] on p "Match" at bounding box center [217, 93] width 21 height 9
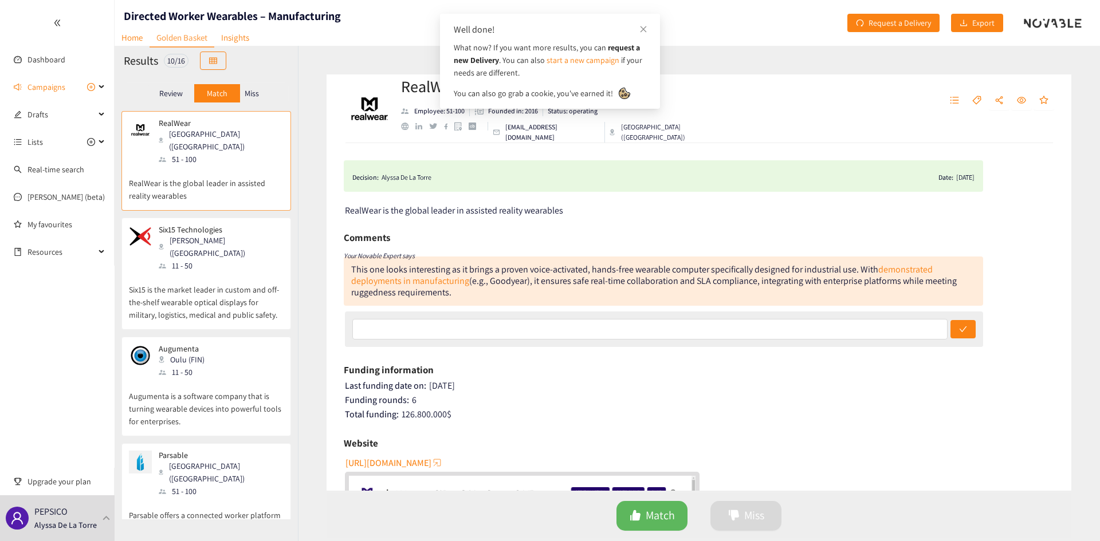
click at [259, 93] on p "Miss" at bounding box center [252, 93] width 14 height 9
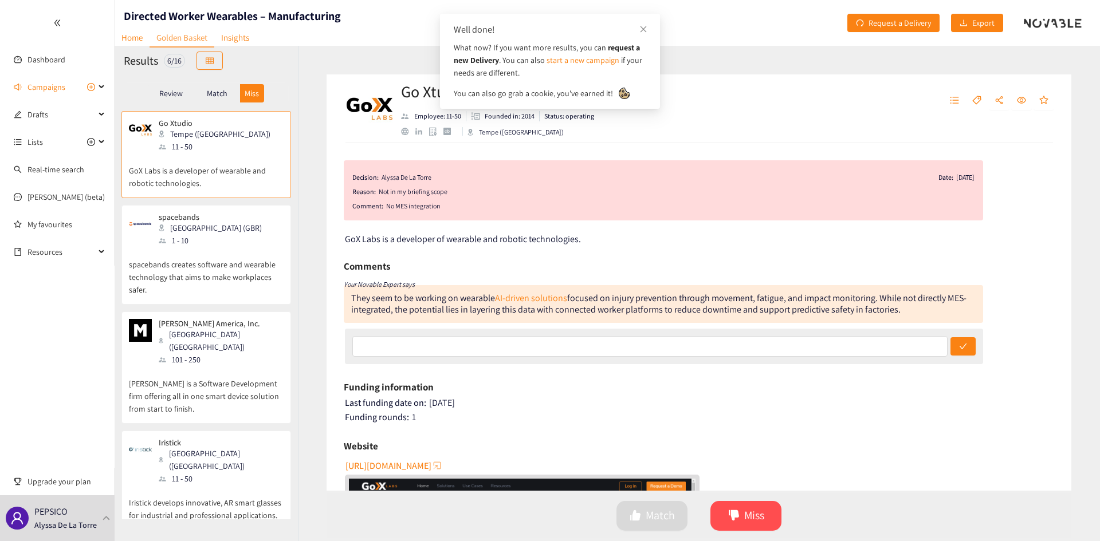
click at [178, 93] on p "Review" at bounding box center [170, 93] width 23 height 9
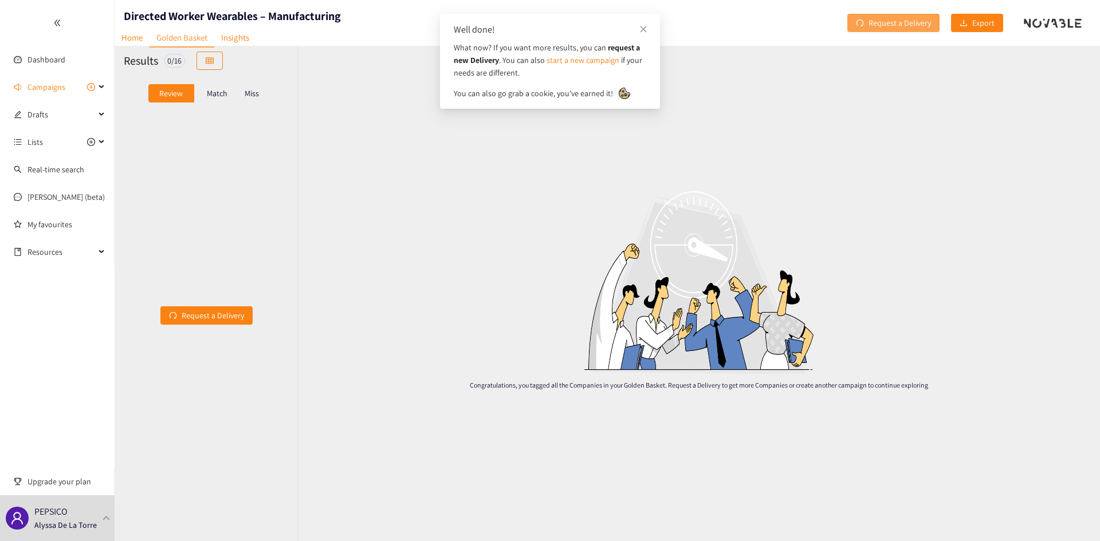
click at [887, 26] on span "Request a Delivery" at bounding box center [899, 23] width 62 height 13
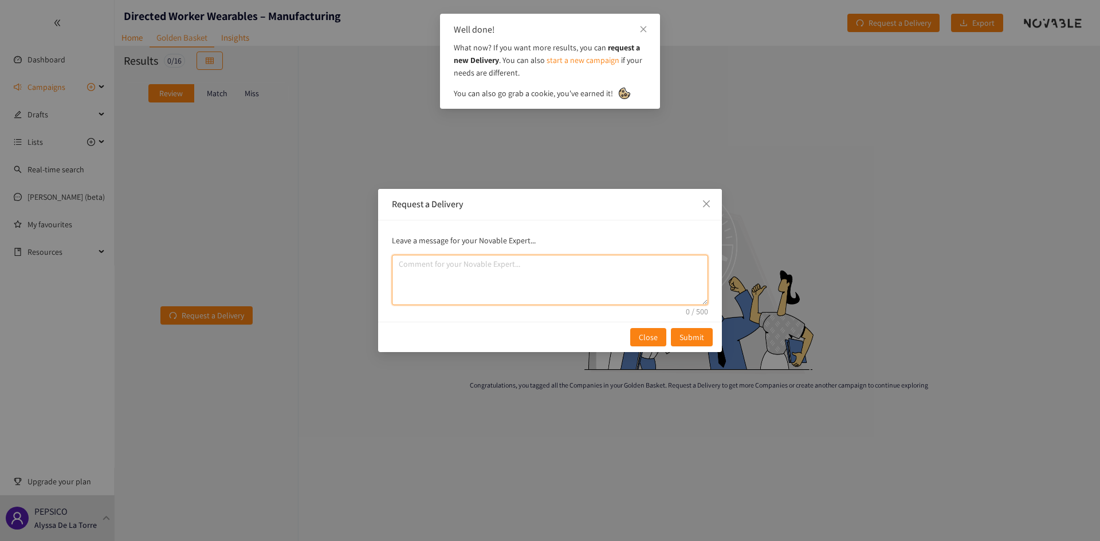
click at [624, 283] on textarea "comment" at bounding box center [550, 280] width 316 height 50
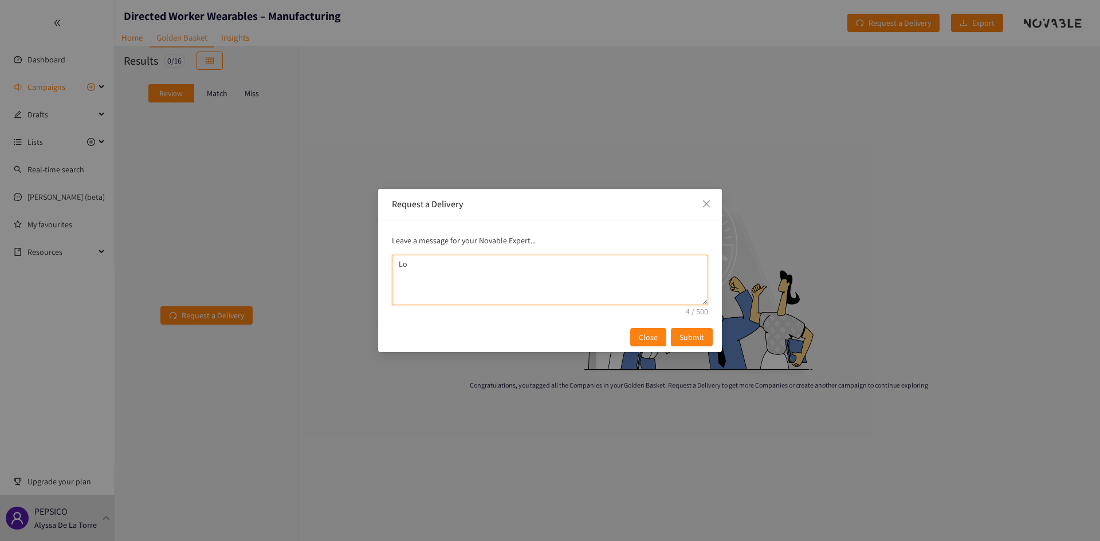
type textarea "L"
click at [711, 204] on span "Close" at bounding box center [706, 204] width 31 height 31
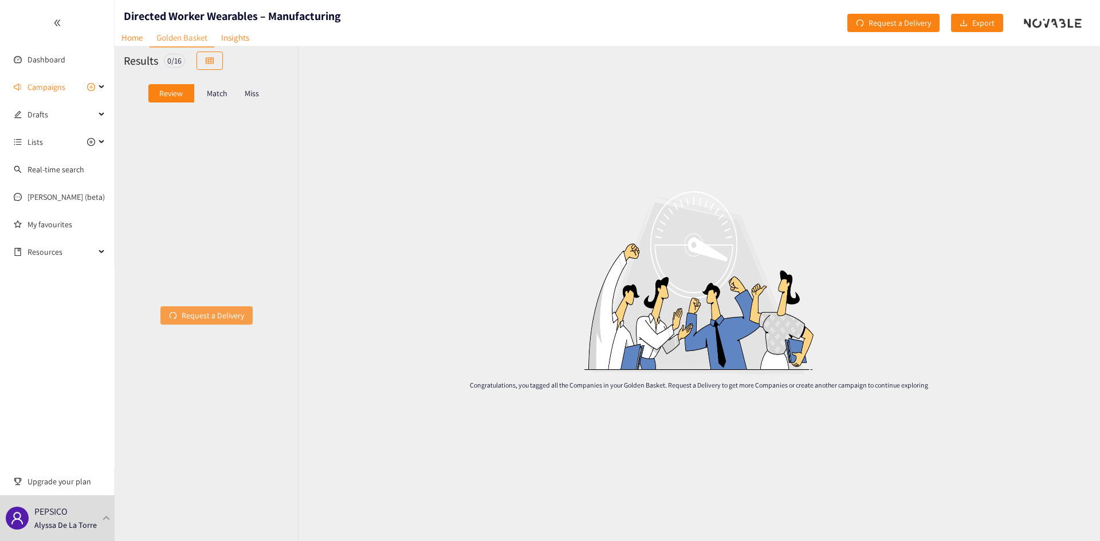
click at [206, 314] on span "Request a Delivery" at bounding box center [213, 315] width 62 height 13
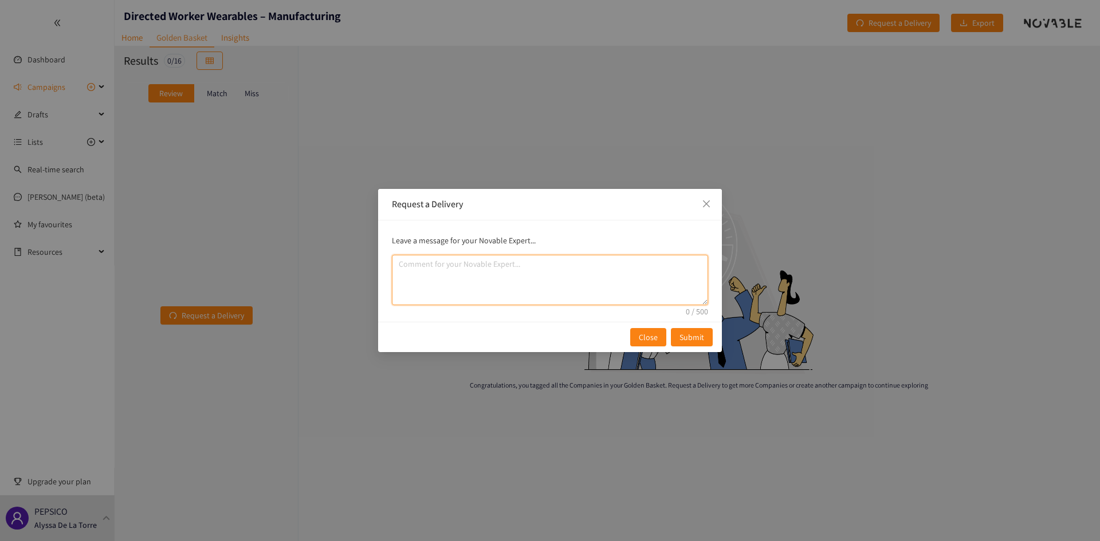
click at [526, 278] on textarea "comment" at bounding box center [550, 280] width 316 height 50
type textarea "Great first cut, looking less for safety/biometrics tracking"
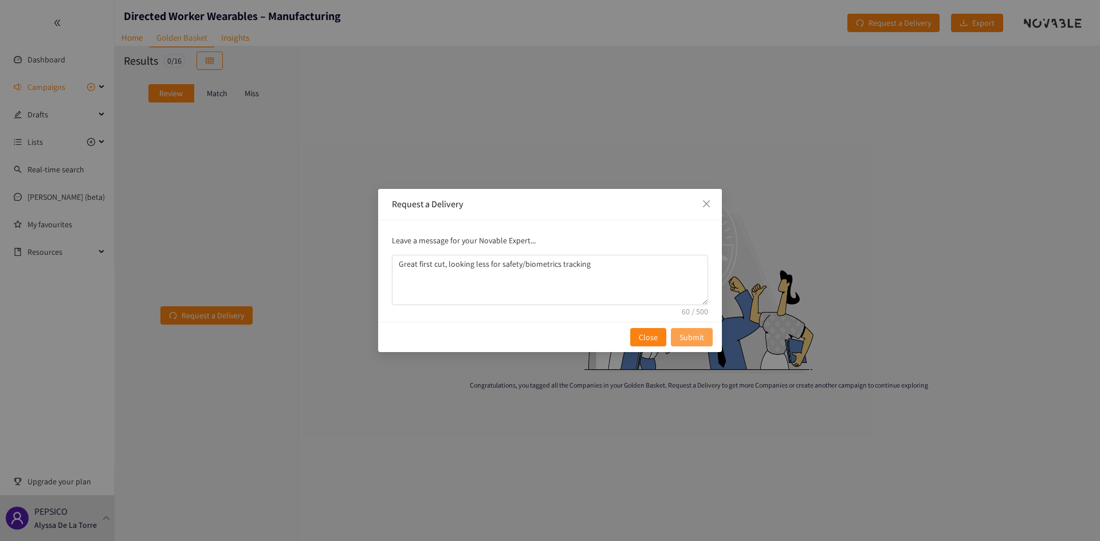
click at [694, 341] on span "Submit" at bounding box center [691, 337] width 25 height 13
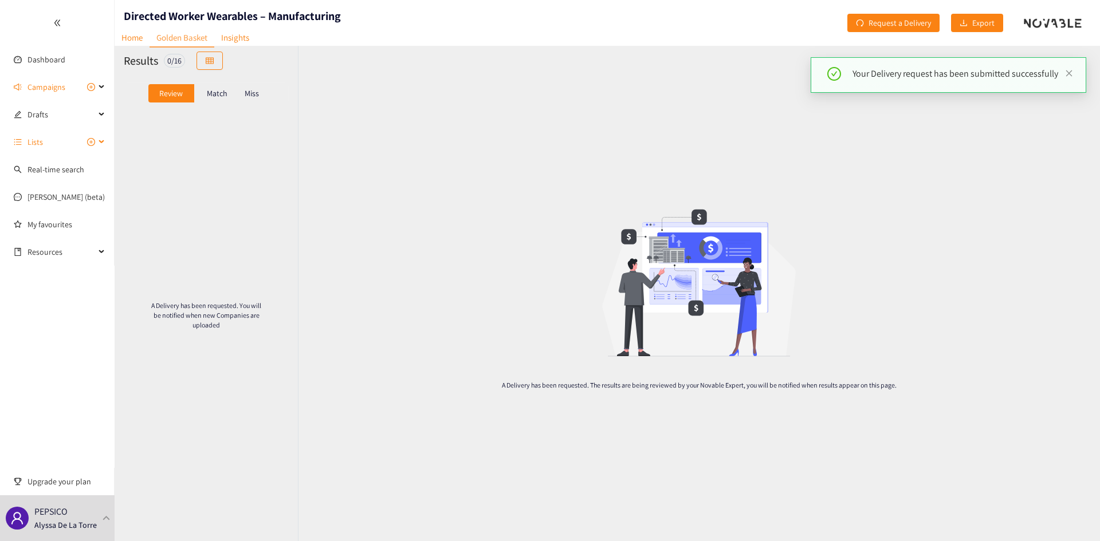
click at [59, 142] on span "Lists" at bounding box center [61, 142] width 68 height 23
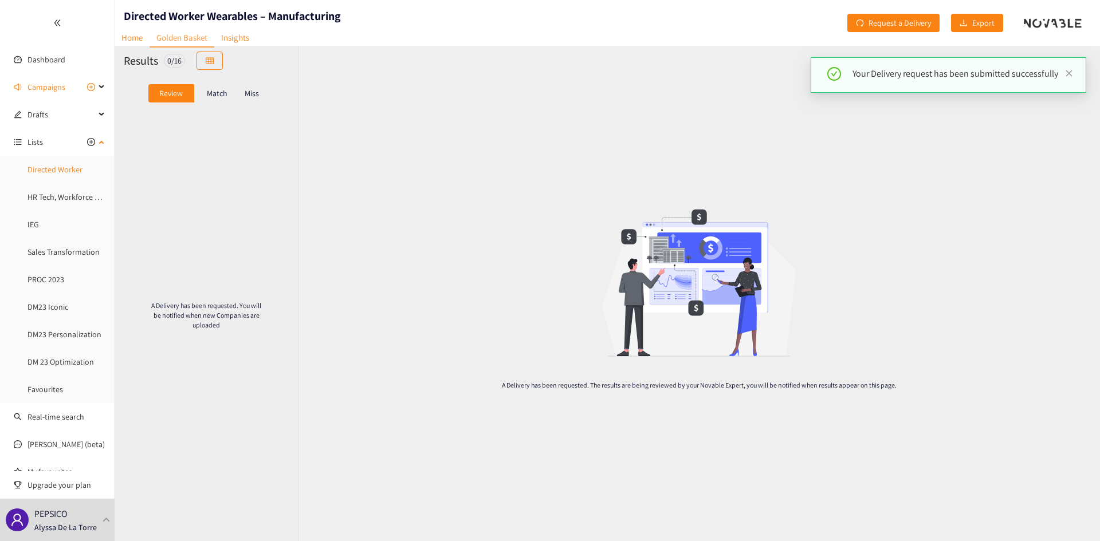
click at [71, 173] on link "Directed Worker" at bounding box center [54, 169] width 55 height 10
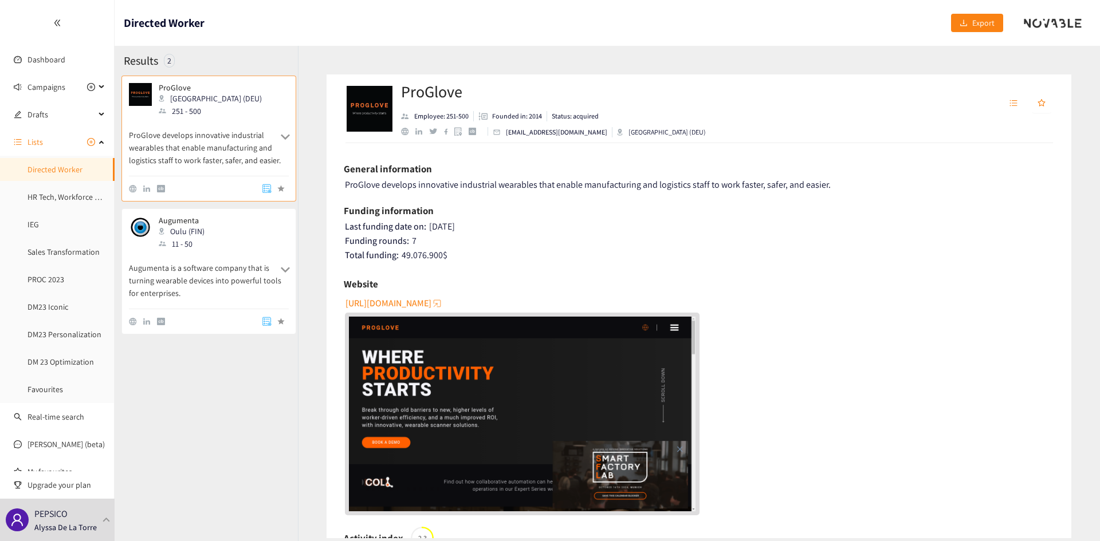
click at [214, 249] on div "Augumenta Oulu (FIN) 11 - 50" at bounding box center [209, 233] width 160 height 34
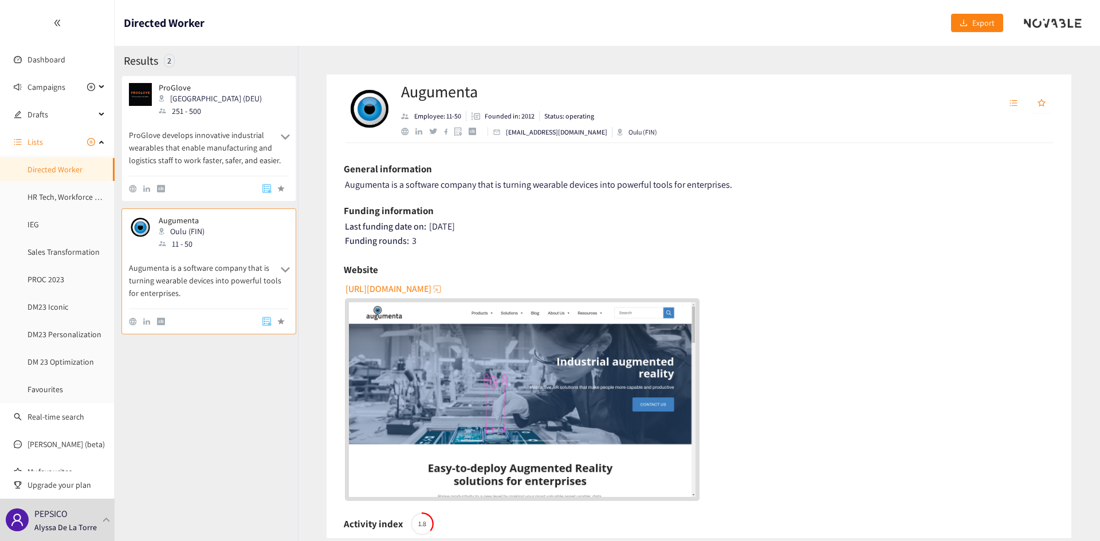
click at [238, 147] on p "ProGlove develops innovative industrial wearables that enable manufacturing and…" at bounding box center [209, 141] width 160 height 49
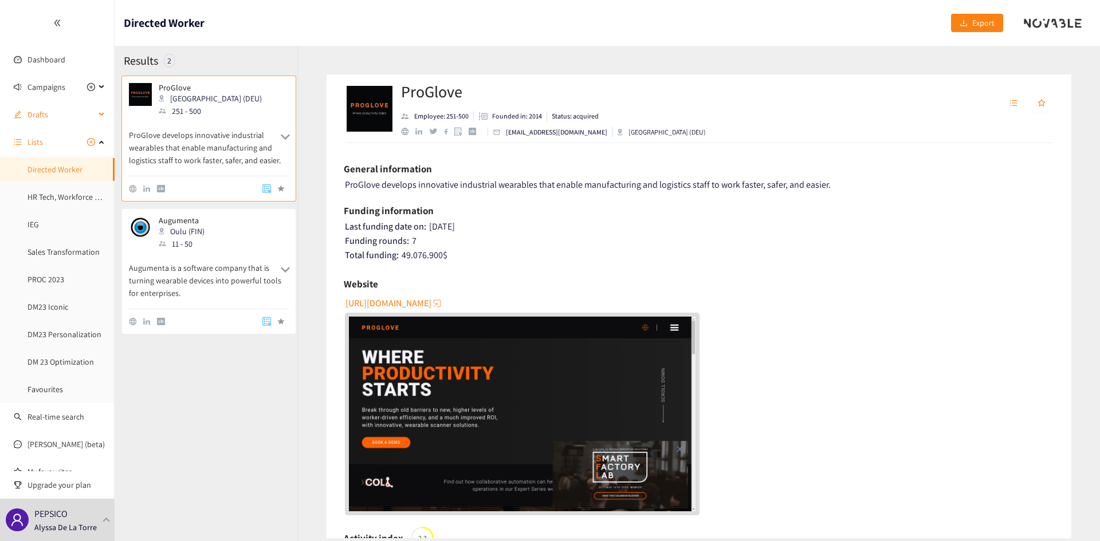
click at [64, 113] on span "Drafts" at bounding box center [61, 114] width 68 height 23
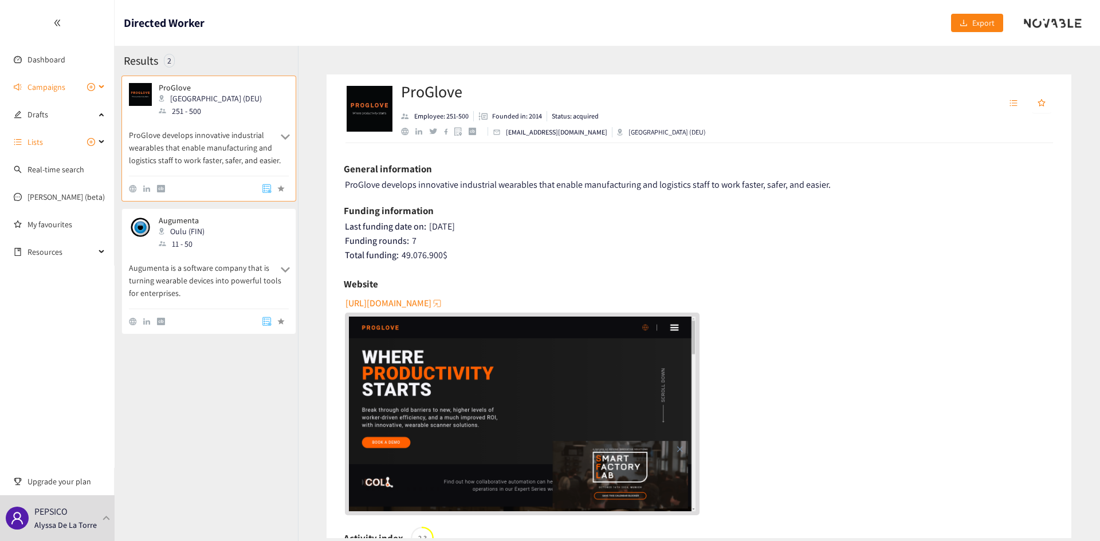
click at [58, 82] on span "Campaigns" at bounding box center [46, 87] width 38 height 23
click at [71, 109] on link "Directed Worker Wearables – Manufacturing" at bounding box center [101, 114] width 149 height 10
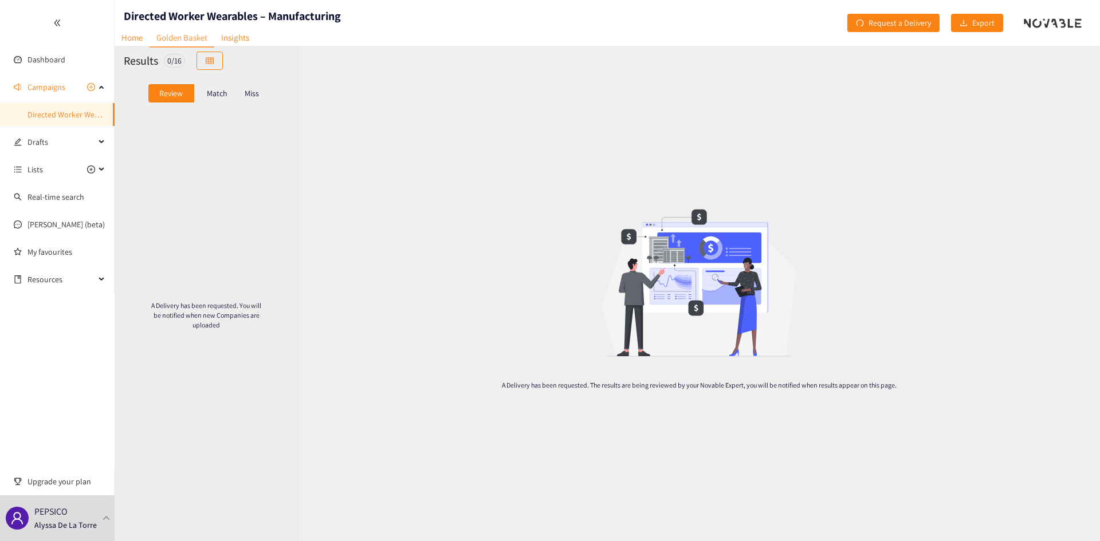
click at [239, 94] on div "Review Match Miss" at bounding box center [206, 93] width 165 height 22
click at [254, 96] on p "Miss" at bounding box center [252, 93] width 14 height 9
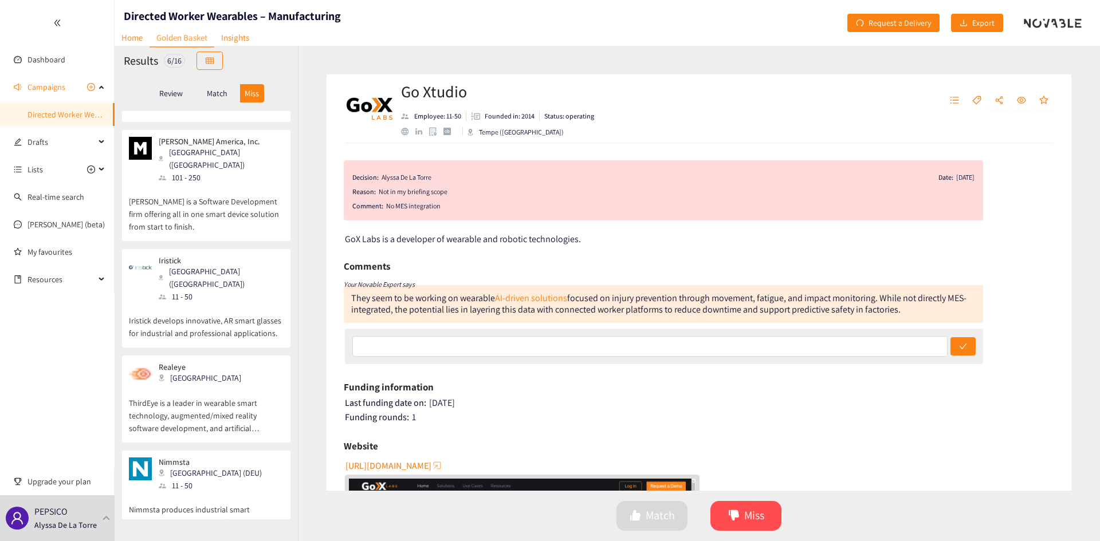
scroll to position [194, 0]
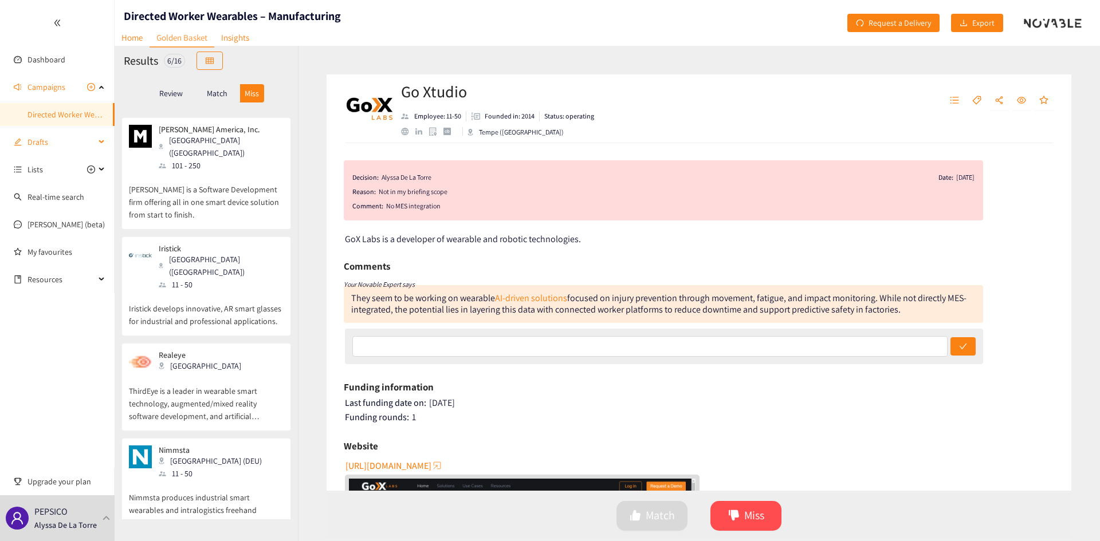
click at [51, 142] on span "Drafts" at bounding box center [61, 142] width 68 height 23
click at [50, 125] on span "Drafts" at bounding box center [61, 114] width 68 height 23
click at [49, 138] on span "Lists" at bounding box center [61, 142] width 68 height 23
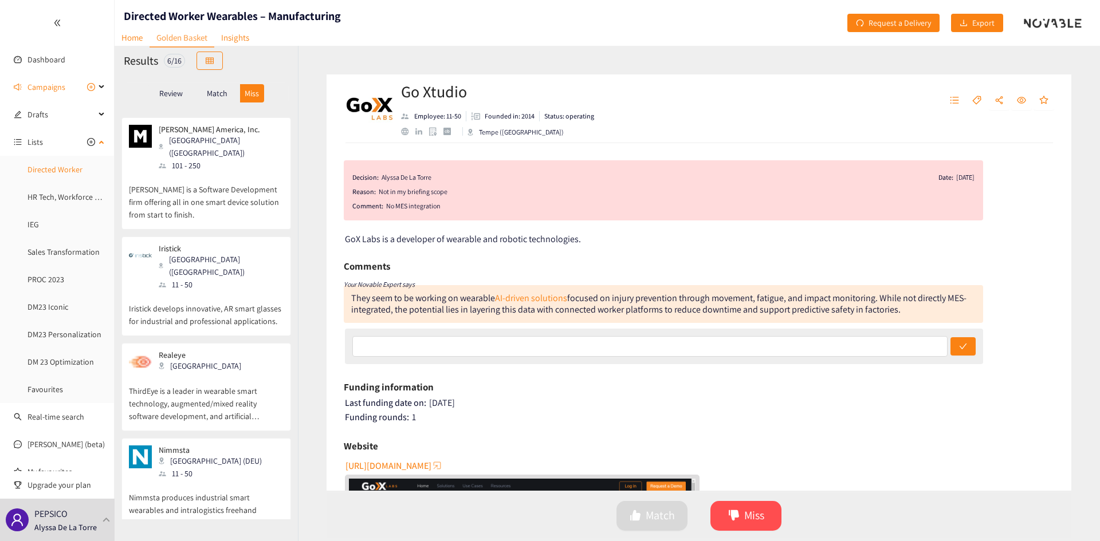
click at [59, 164] on link "Directed Worker" at bounding box center [54, 169] width 55 height 10
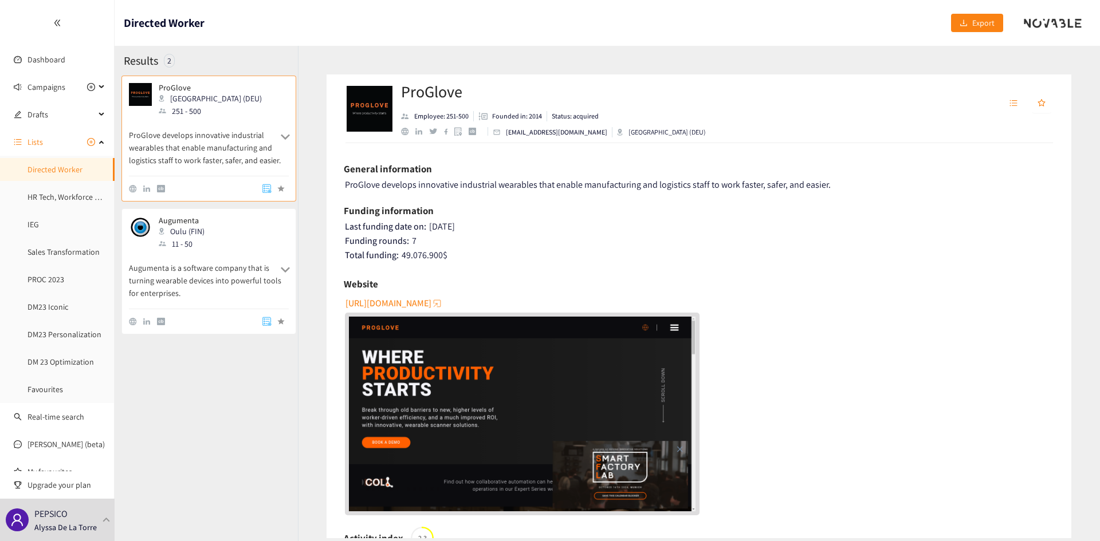
click at [532, 399] on img "website" at bounding box center [522, 414] width 346 height 195
click at [220, 264] on p "Augumenta is a software company that is turning wearable devices into powerful …" at bounding box center [209, 274] width 160 height 49
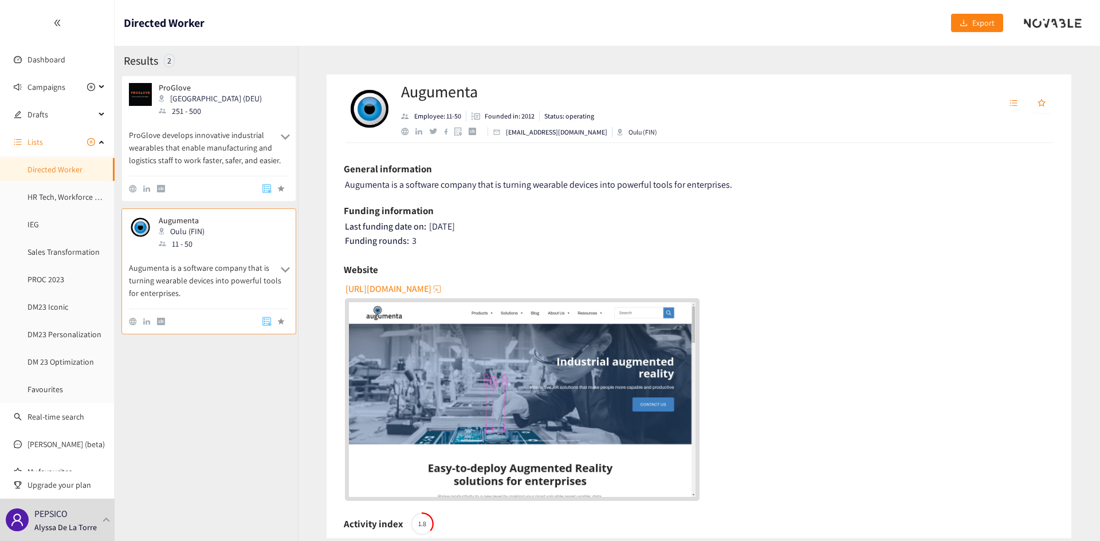
click at [570, 428] on img "website" at bounding box center [522, 399] width 346 height 195
click at [377, 286] on span "http://augumenta.com" at bounding box center [388, 289] width 86 height 14
click at [52, 85] on span "Campaigns" at bounding box center [46, 87] width 38 height 23
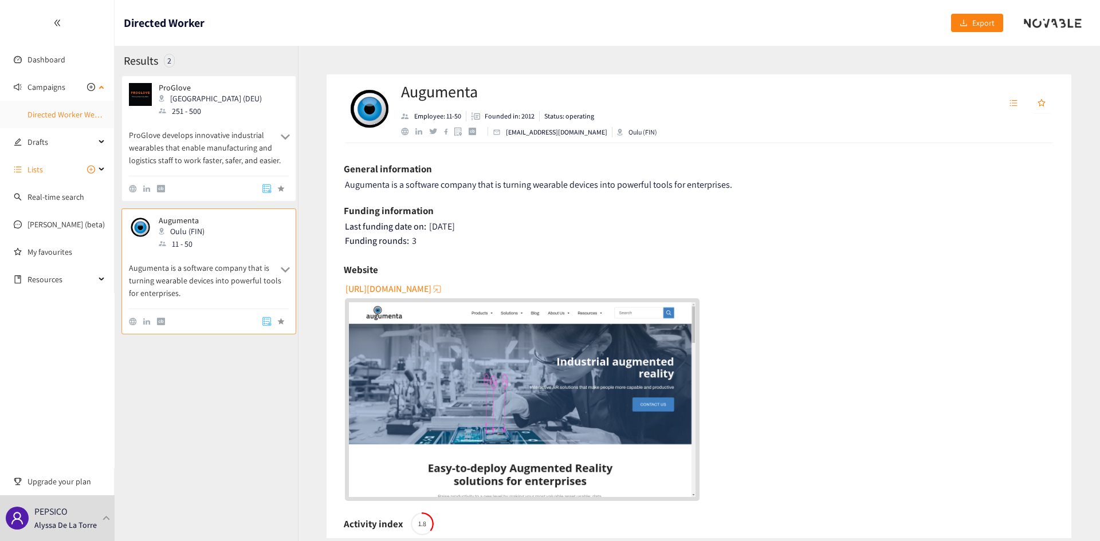
click at [54, 117] on link "Directed Worker Wearables – Manufacturing" at bounding box center [101, 114] width 149 height 10
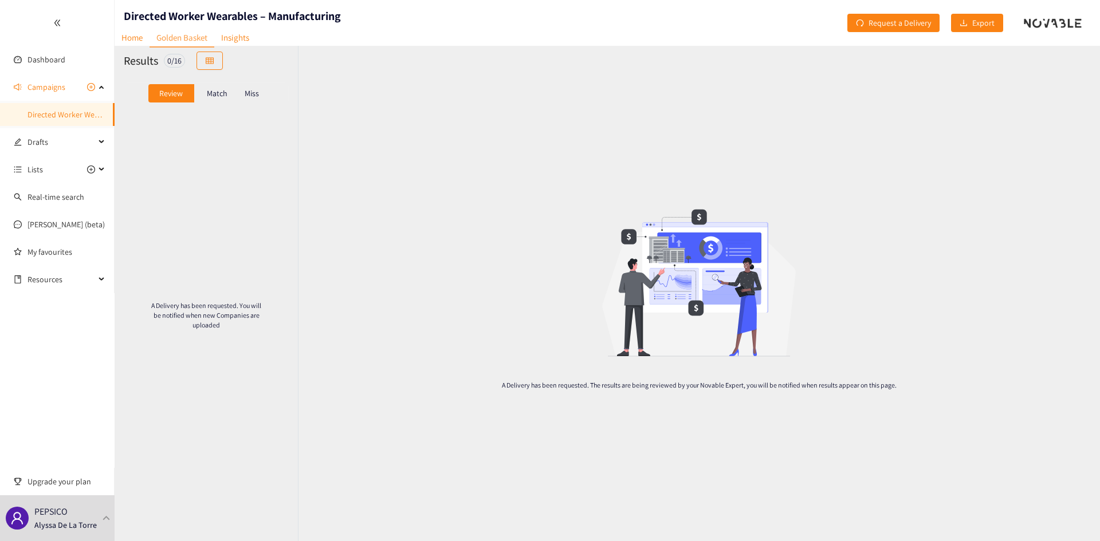
click at [223, 92] on p "Match" at bounding box center [217, 93] width 21 height 9
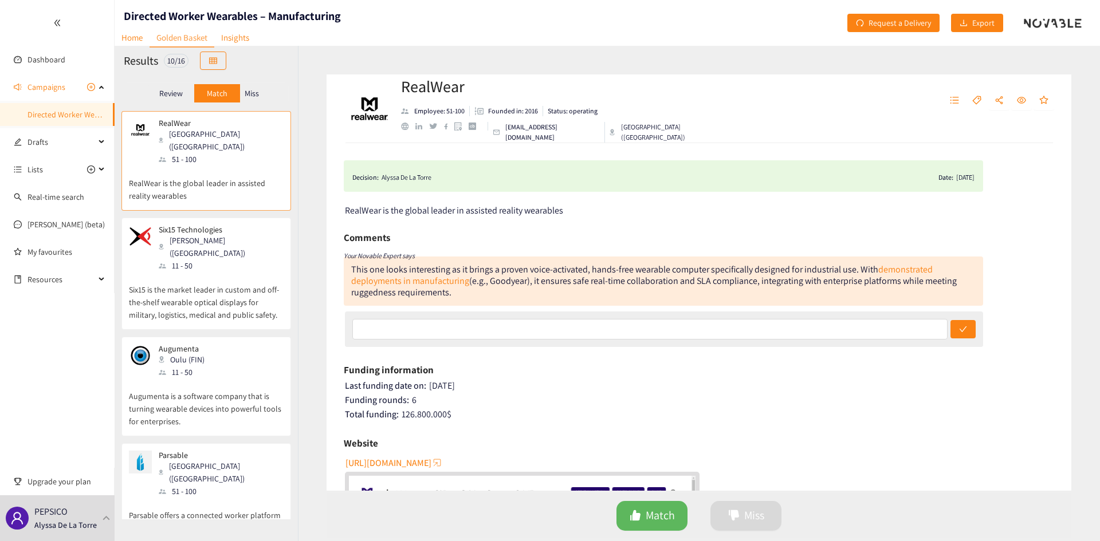
click at [208, 349] on div "Augumenta Oulu (FIN) 11 - 50" at bounding box center [206, 361] width 155 height 34
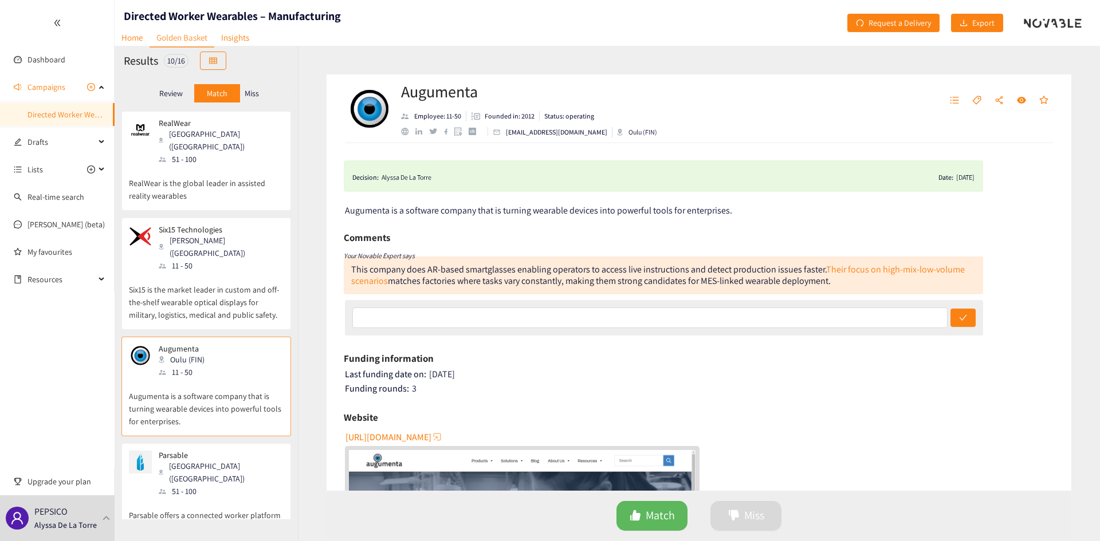
click at [191, 272] on p "Six15 is the market leader in custom and off-the-shelf wearable optical display…" at bounding box center [206, 296] width 155 height 49
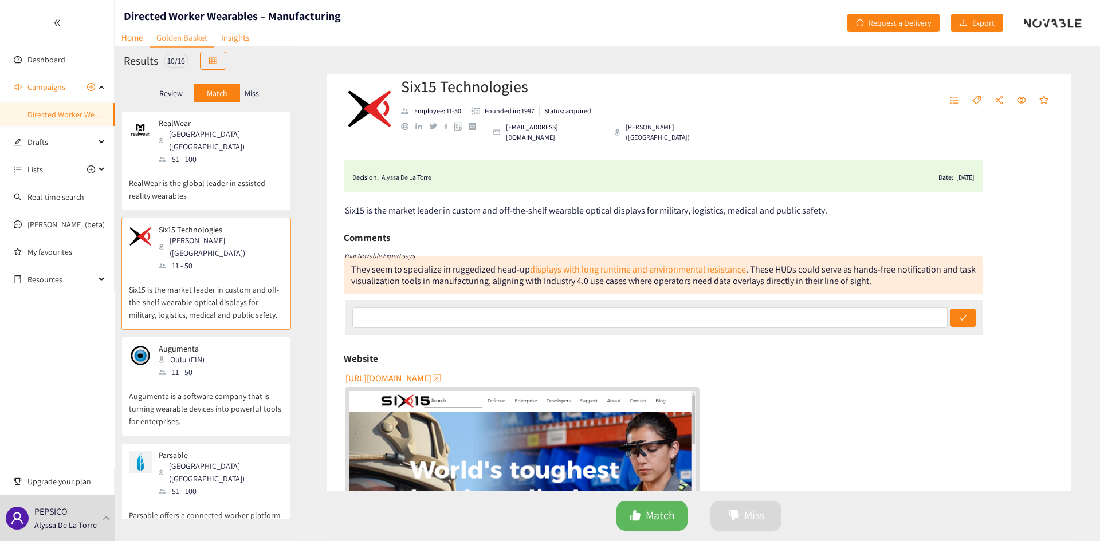
click at [203, 166] on p "RealWear is the global leader in assisted reality wearables" at bounding box center [206, 184] width 155 height 37
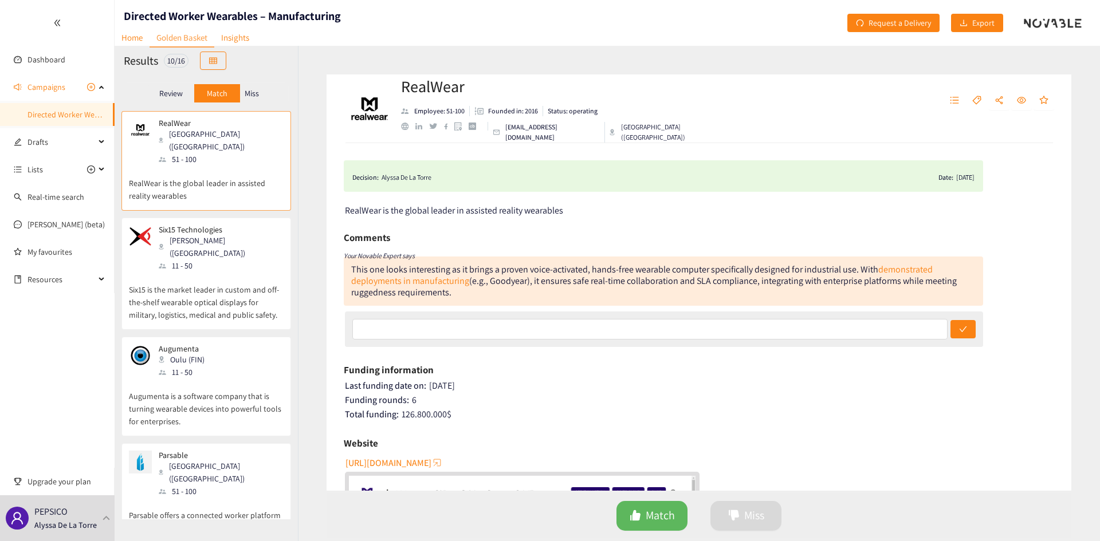
click at [193, 379] on p "Augumenta is a software company that is turning wearable devices into powerful …" at bounding box center [206, 403] width 155 height 49
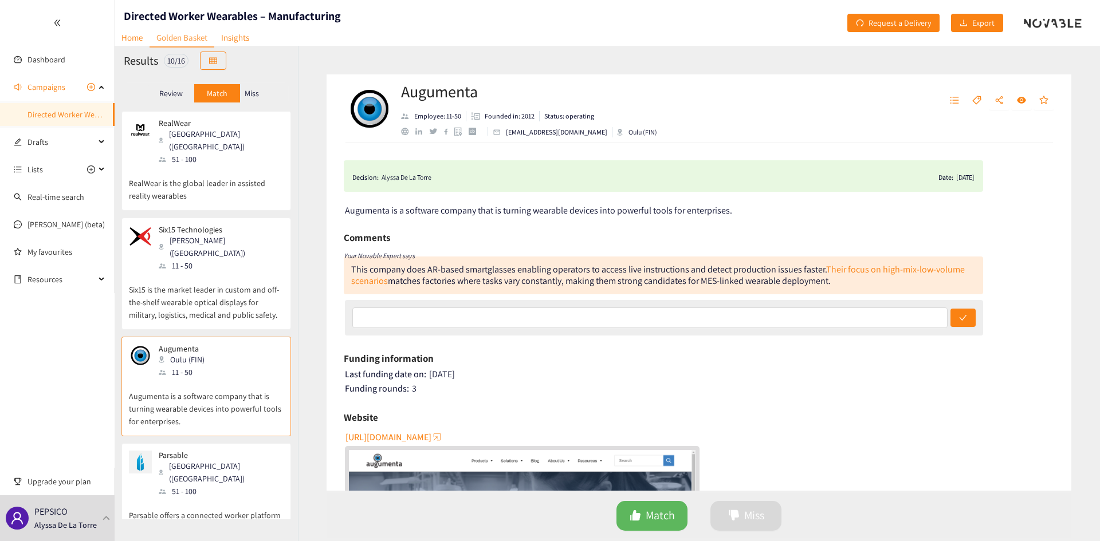
click at [223, 166] on p "RealWear is the global leader in assisted reality wearables" at bounding box center [206, 184] width 155 height 37
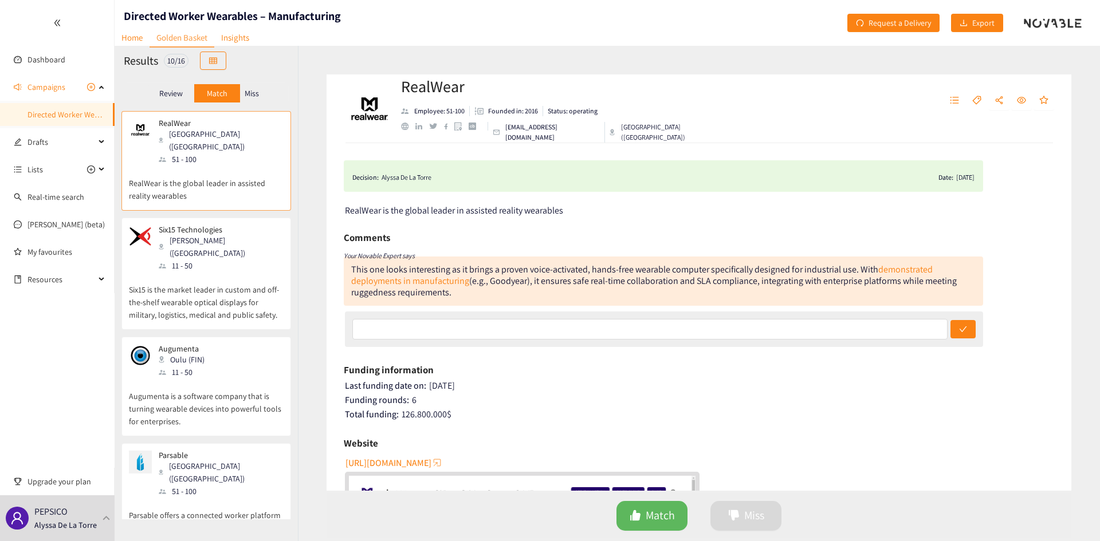
click at [194, 498] on p "Parsable offers a connected worker platform for industrial workers with modern …" at bounding box center [206, 522] width 155 height 49
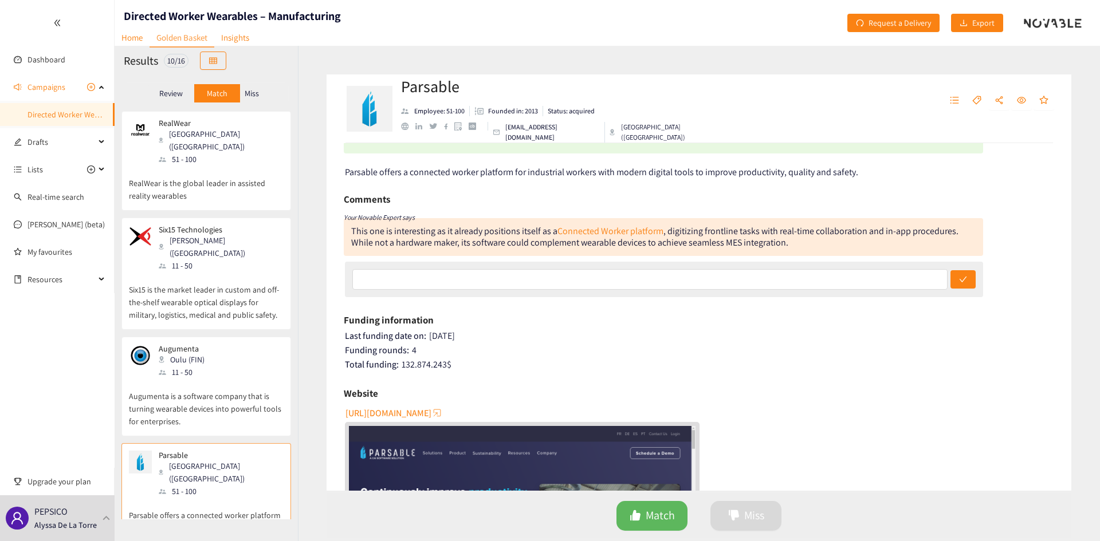
scroll to position [57, 0]
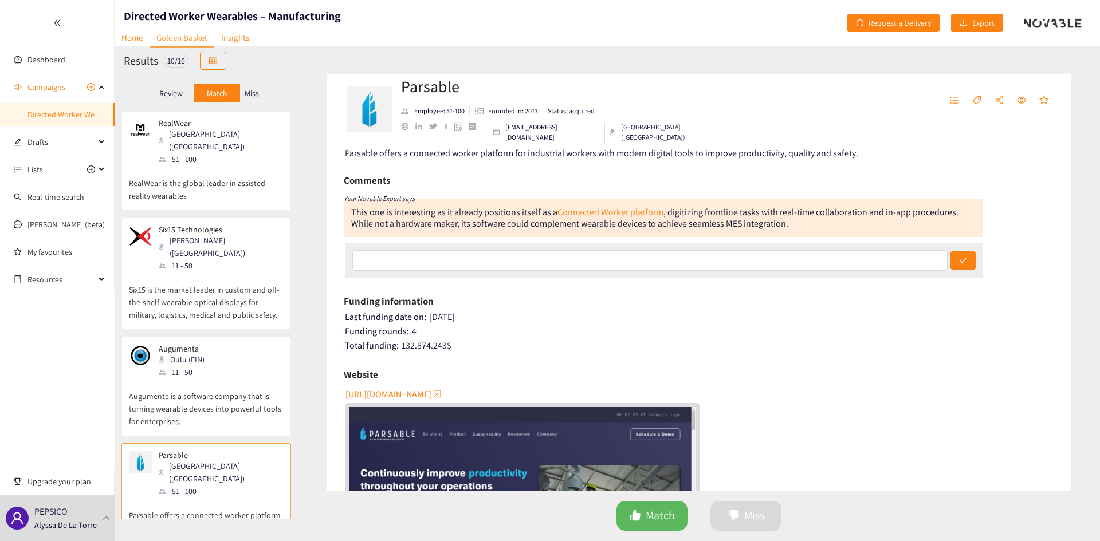
click at [496, 437] on img "website" at bounding box center [522, 504] width 346 height 195
click at [761, 519] on span "Miss" at bounding box center [754, 516] width 20 height 18
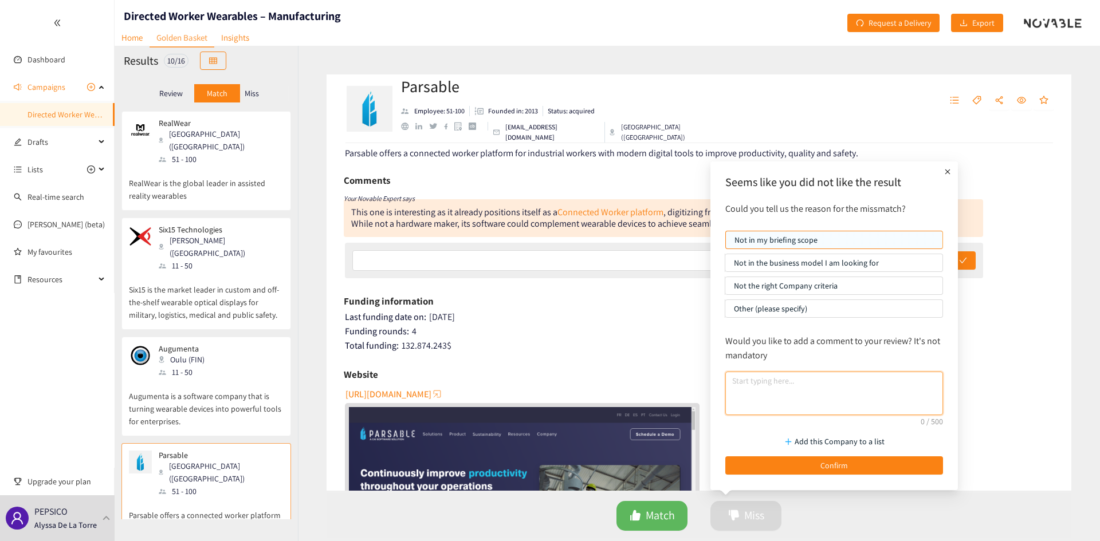
click at [783, 394] on textarea at bounding box center [834, 394] width 218 height 44
click at [805, 308] on p "Other (please specify)" at bounding box center [834, 308] width 200 height 17
click at [725, 312] on input "Other (please specify)" at bounding box center [725, 312] width 0 height 0
click at [771, 421] on div "Would you like to add a comment to your review? It's not mandatory" at bounding box center [833, 374] width 229 height 93
click at [774, 397] on textarea at bounding box center [834, 394] width 218 height 44
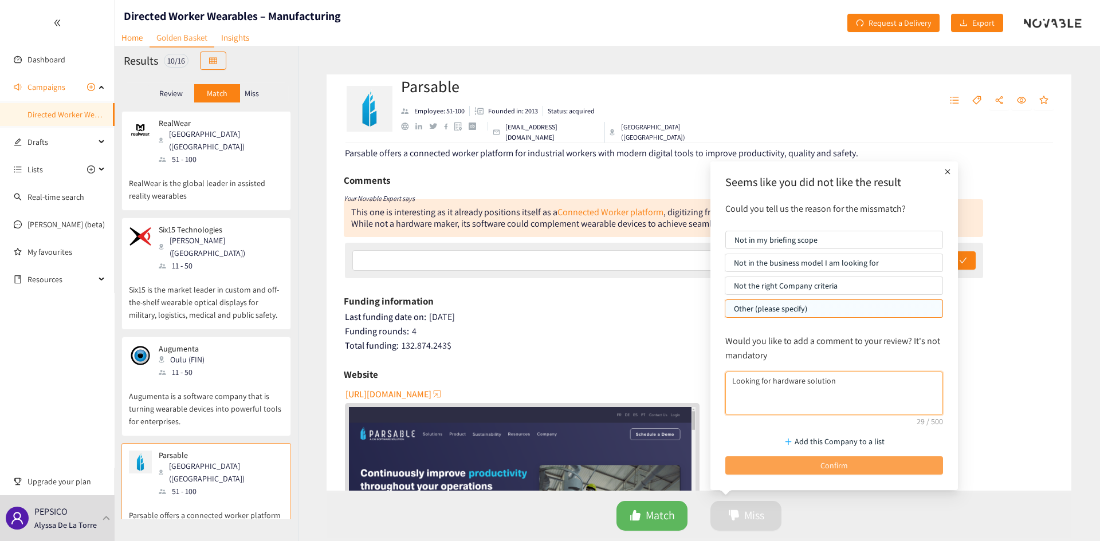
type textarea "Looking for hardware solution"
click at [798, 468] on button "Confirm" at bounding box center [834, 465] width 218 height 18
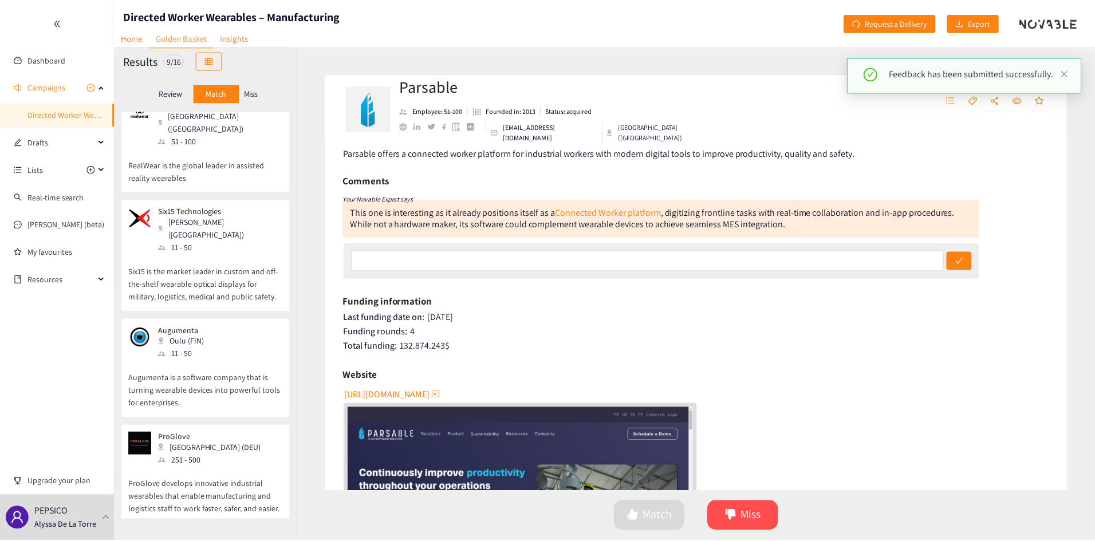
scroll to position [0, 0]
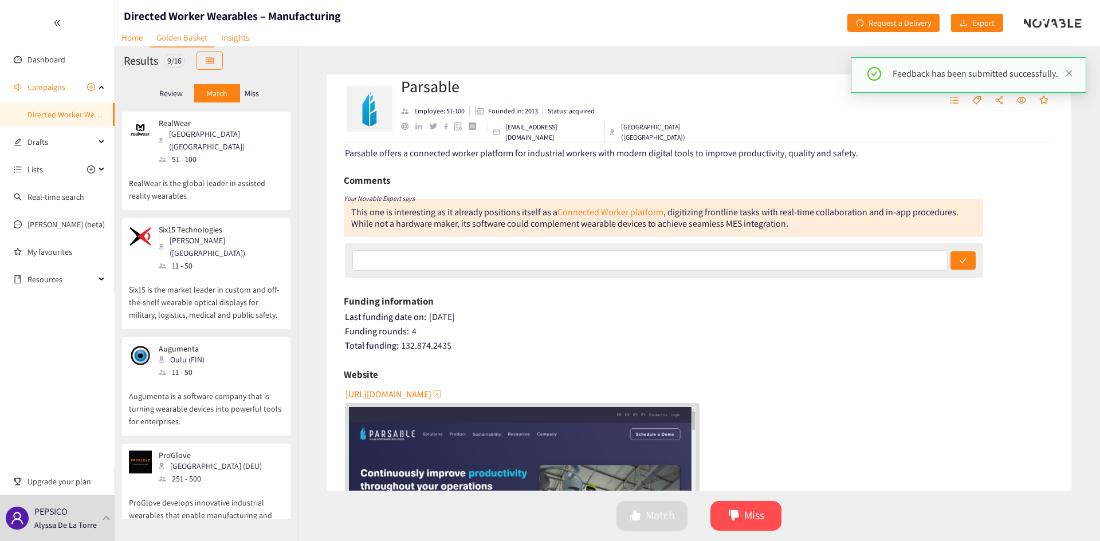
click at [220, 171] on p "RealWear is the global leader in assisted reality wearables" at bounding box center [206, 184] width 155 height 37
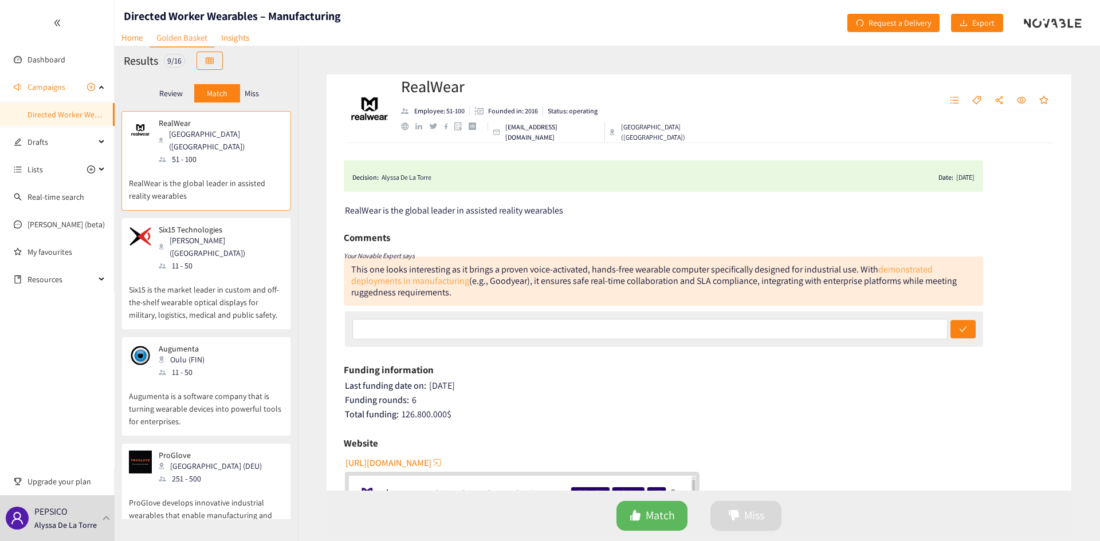
click at [407, 283] on link "demonstrated deployments in manufacturing" at bounding box center [641, 274] width 581 height 23
click at [178, 89] on p "Review" at bounding box center [170, 93] width 23 height 9
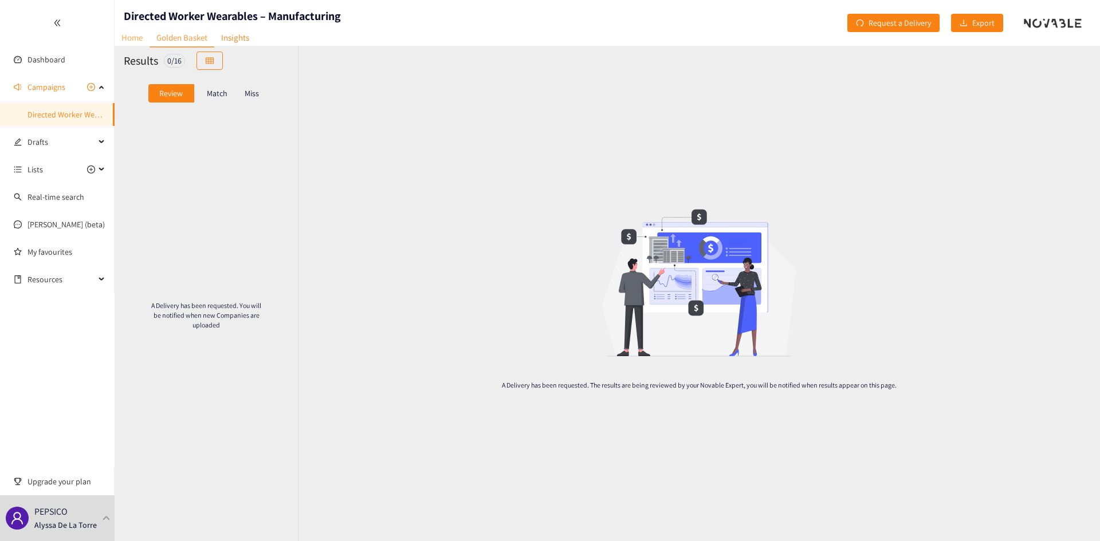
click at [136, 38] on link "Home" at bounding box center [132, 38] width 35 height 18
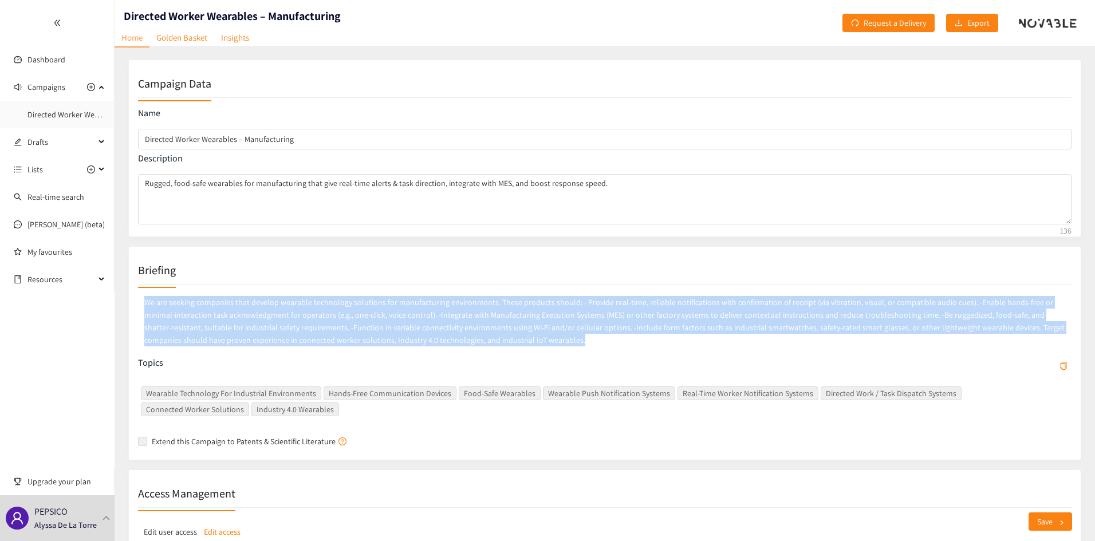
drag, startPoint x: 147, startPoint y: 301, endPoint x: 530, endPoint y: 336, distance: 384.7
click at [530, 336] on p "We are seeking companies that develop wearable technology solutions for manufac…" at bounding box center [604, 321] width 933 height 55
copy p "We are seeking companies that develop wearable technology solutions for manufac…"
